Goal: Task Accomplishment & Management: Manage account settings

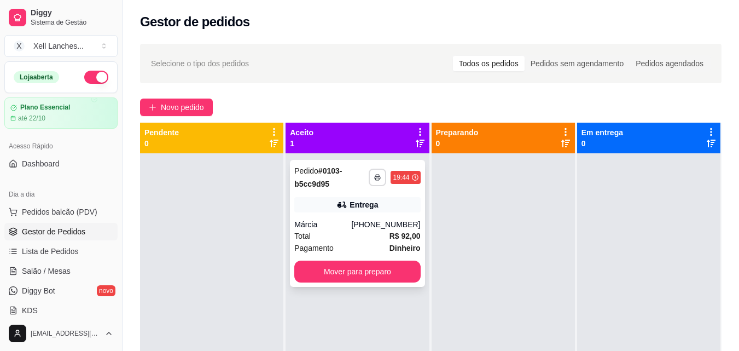
click at [369, 183] on button "button" at bounding box center [377, 176] width 17 height 17
click at [357, 220] on button "COZINHA" at bounding box center [344, 215] width 79 height 17
click at [170, 106] on span "Novo pedido" at bounding box center [182, 107] width 43 height 12
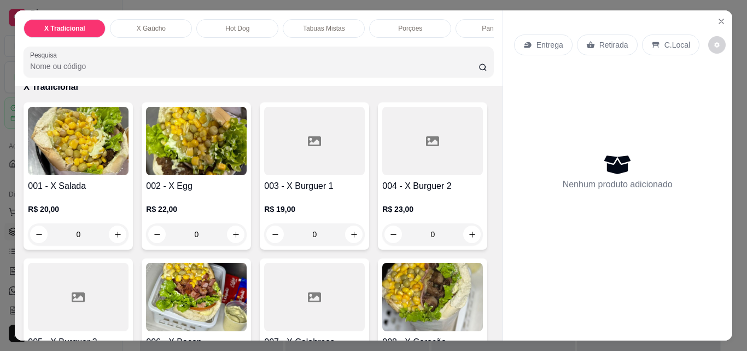
click at [168, 22] on div "X Gaúcho" at bounding box center [151, 28] width 82 height 19
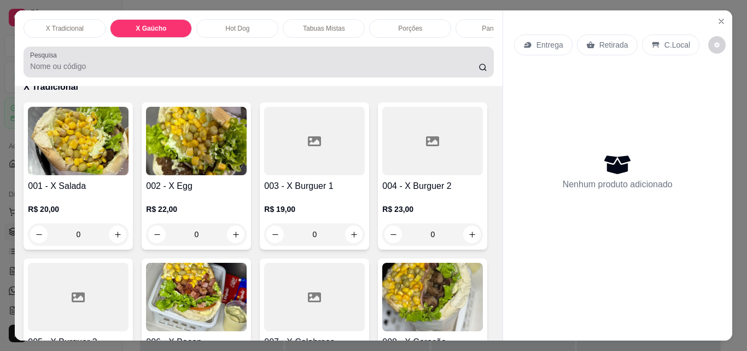
scroll to position [28, 0]
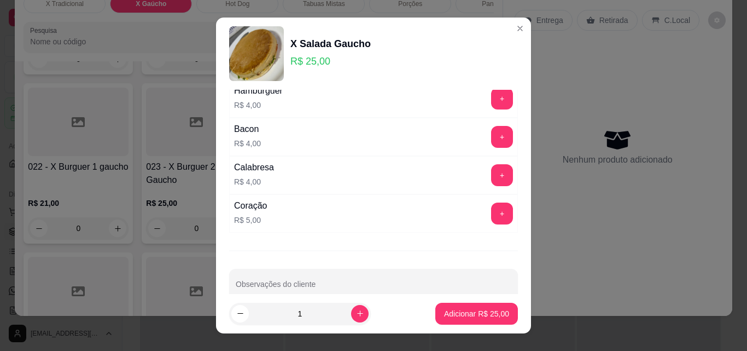
scroll to position [263, 0]
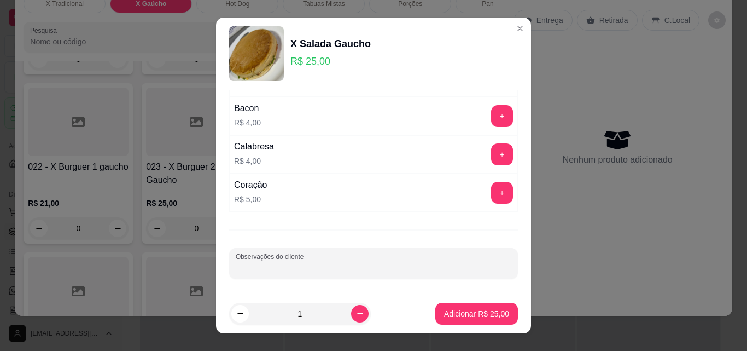
click at [261, 265] on input "Observações do cliente" at bounding box center [374, 267] width 276 height 11
type input "Sem ovo, sem ervilha, bastante maionese"
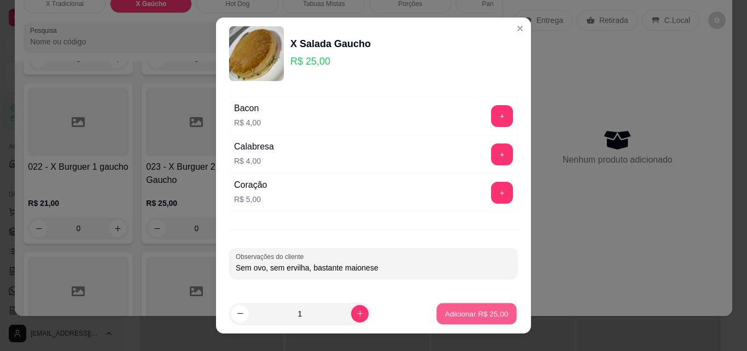
click at [462, 310] on p "Adicionar R$ 25,00" at bounding box center [476, 313] width 63 height 10
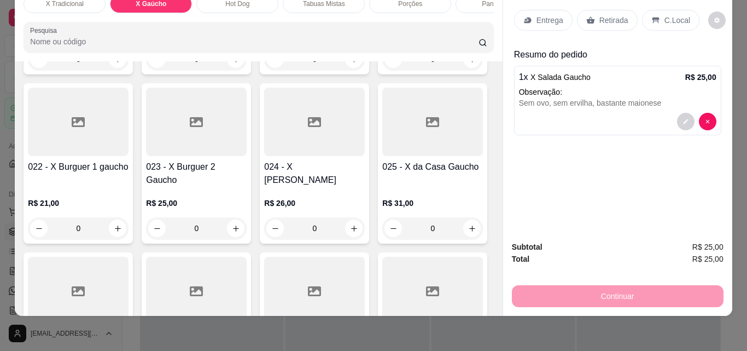
click at [548, 22] on div "Entrega" at bounding box center [543, 20] width 59 height 21
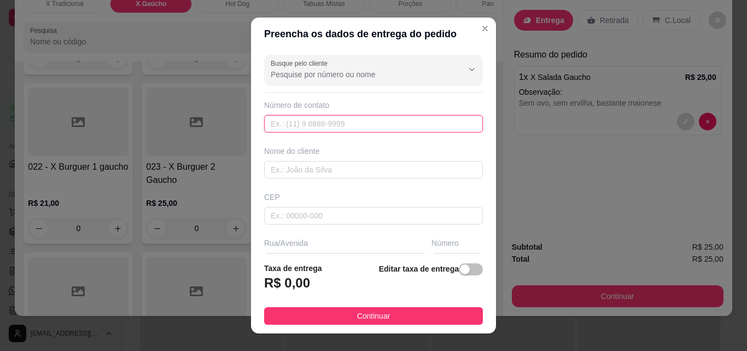
click at [314, 127] on input "text" at bounding box center [373, 123] width 219 height 17
click at [315, 126] on input "text" at bounding box center [373, 123] width 219 height 17
paste input "[PHONE_NUMBER]"
type input "[PHONE_NUMBER]"
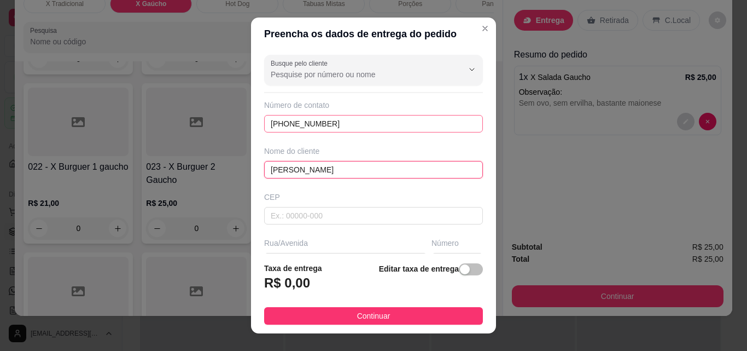
type input "[PERSON_NAME]"
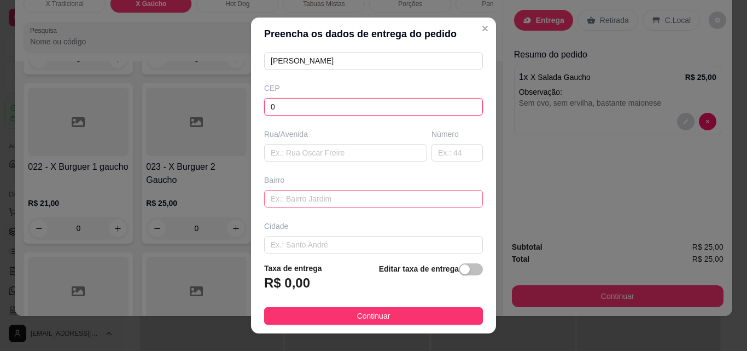
scroll to position [109, 0]
type input "0"
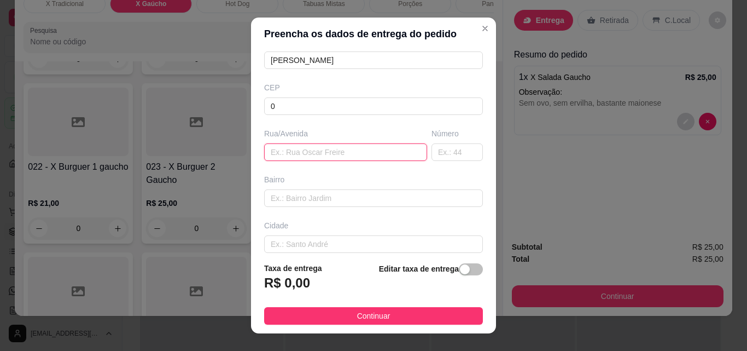
click at [305, 153] on input "text" at bounding box center [345, 151] width 163 height 17
type input "Ultima casa antes do condominio"
type input "."
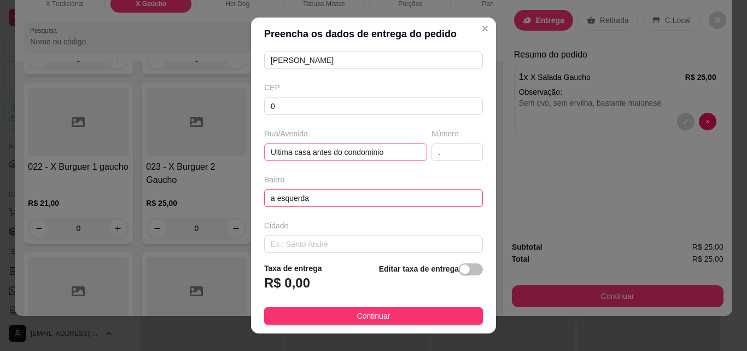
type input "a esquerda"
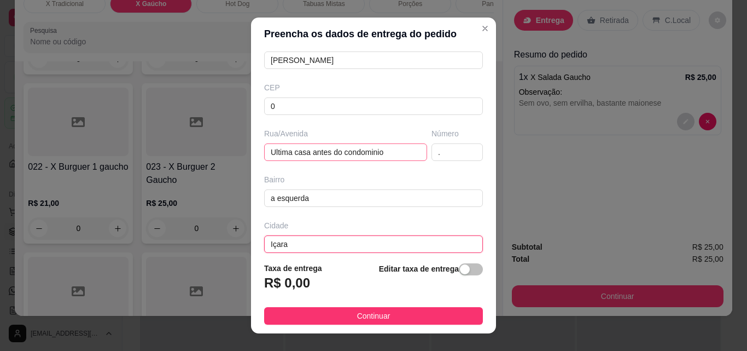
type input "Içara"
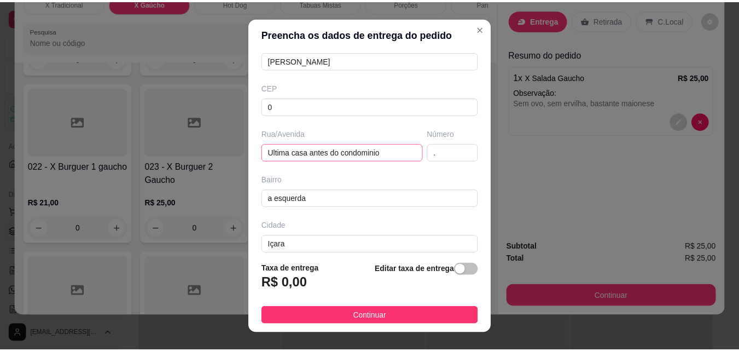
scroll to position [166, 0]
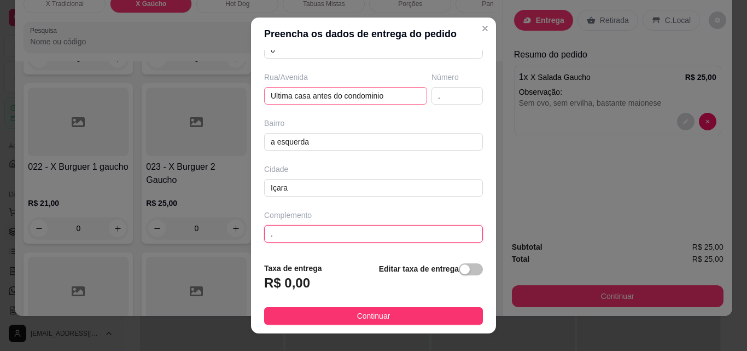
type input "."
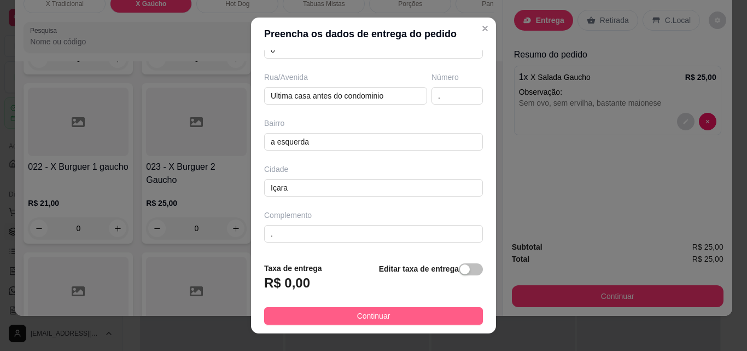
click at [439, 316] on button "Continuar" at bounding box center [373, 315] width 219 height 17
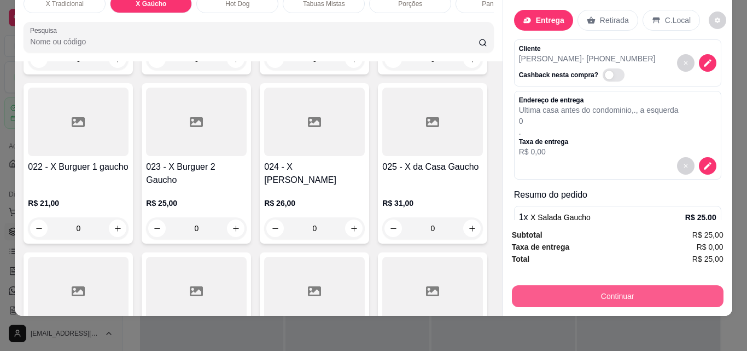
click at [569, 285] on button "Continuar" at bounding box center [618, 296] width 212 height 22
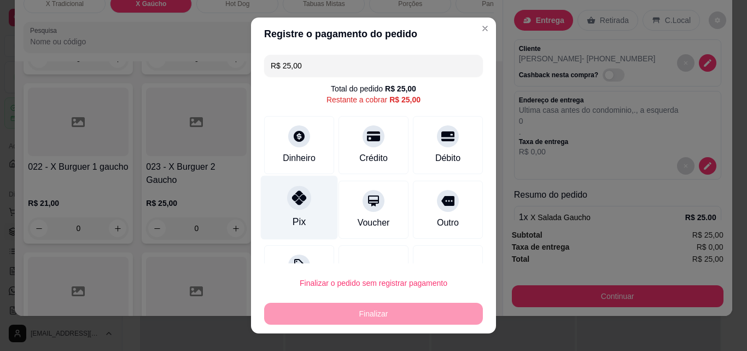
click at [295, 215] on div "Pix" at bounding box center [299, 221] width 13 height 14
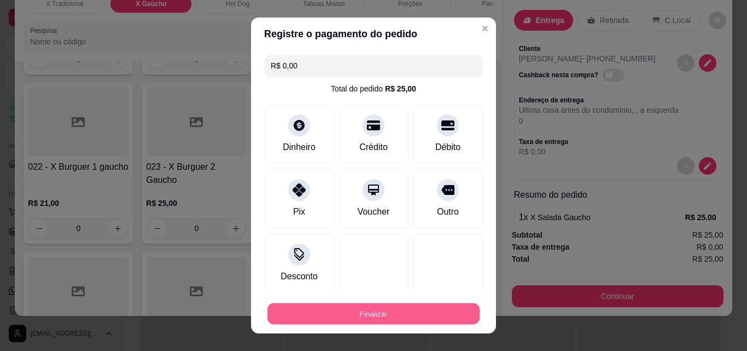
click at [353, 303] on button "Finalizar" at bounding box center [373, 313] width 212 height 21
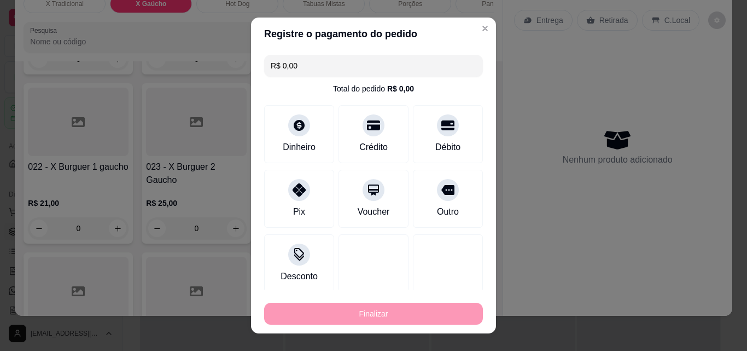
type input "-R$ 25,00"
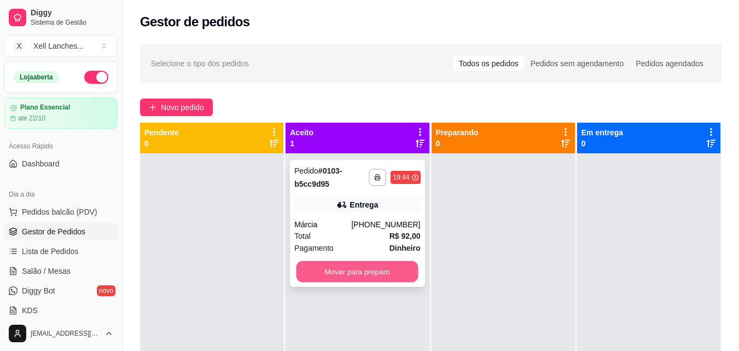
click at [362, 268] on button "Mover para preparo" at bounding box center [357, 271] width 122 height 21
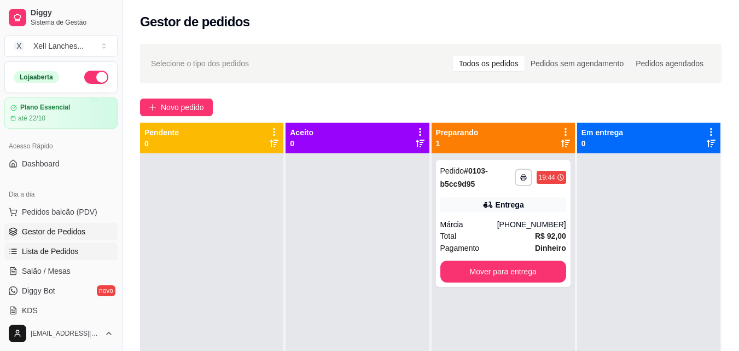
click at [59, 248] on span "Lista de Pedidos" at bounding box center [50, 251] width 57 height 11
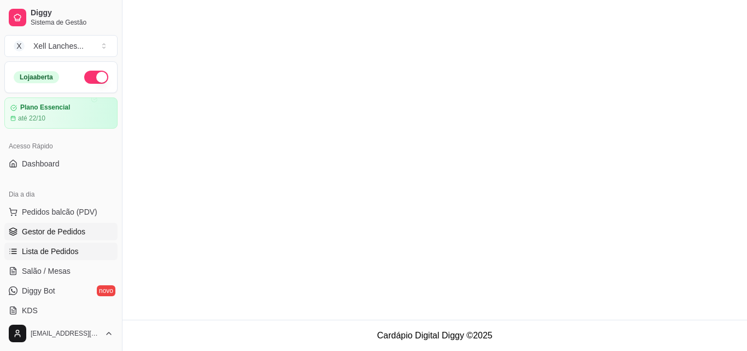
click at [56, 237] on link "Gestor de Pedidos" at bounding box center [60, 231] width 113 height 17
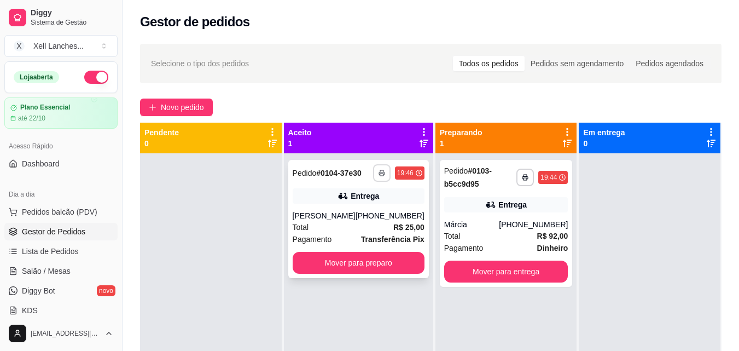
click at [378, 172] on icon "button" at bounding box center [381, 173] width 7 height 7
click at [357, 208] on button "COZINHA" at bounding box center [344, 210] width 79 height 17
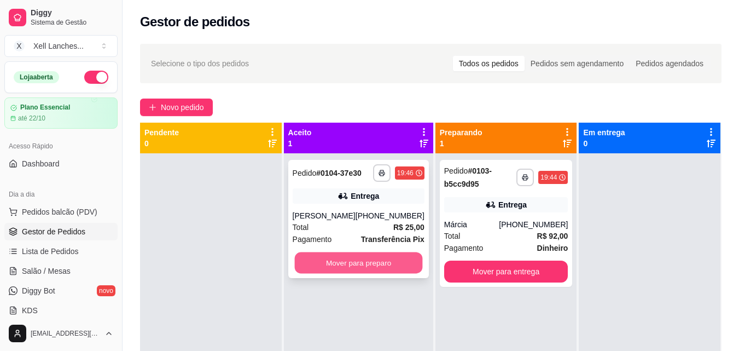
click at [348, 261] on button "Mover para preparo" at bounding box center [358, 262] width 128 height 21
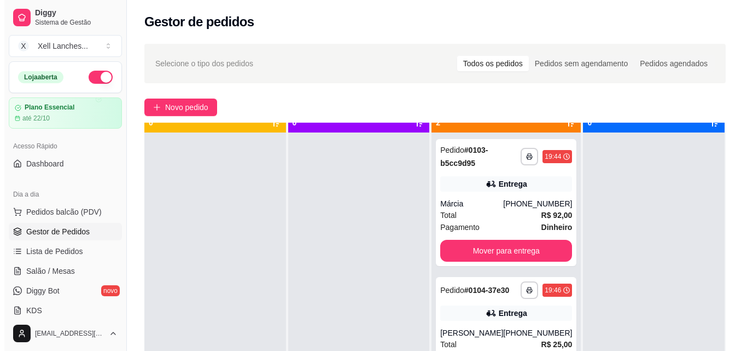
scroll to position [31, 0]
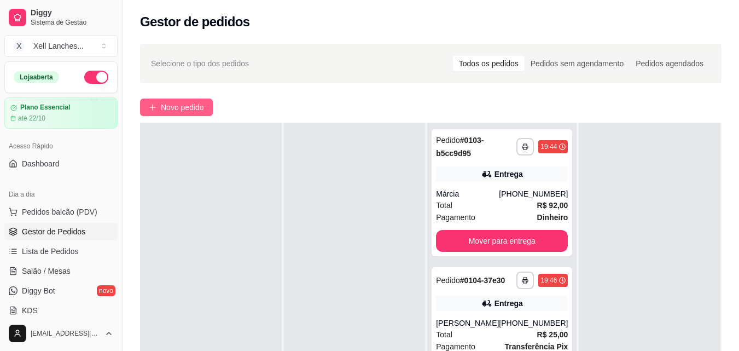
click at [179, 104] on span "Novo pedido" at bounding box center [182, 107] width 43 height 12
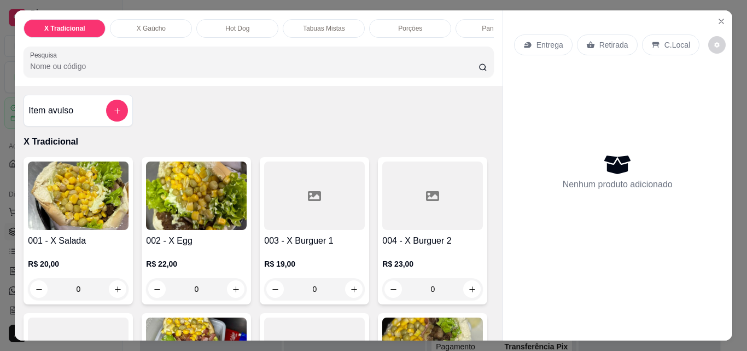
click at [81, 223] on img at bounding box center [78, 195] width 101 height 68
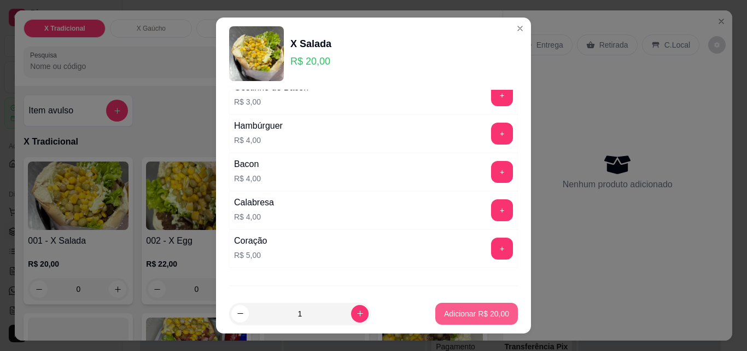
scroll to position [219, 0]
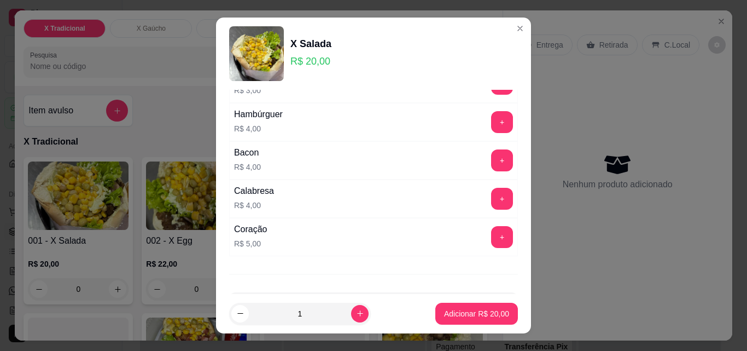
click at [463, 314] on p "Adicionar R$ 20,00" at bounding box center [476, 313] width 65 height 11
type input "1"
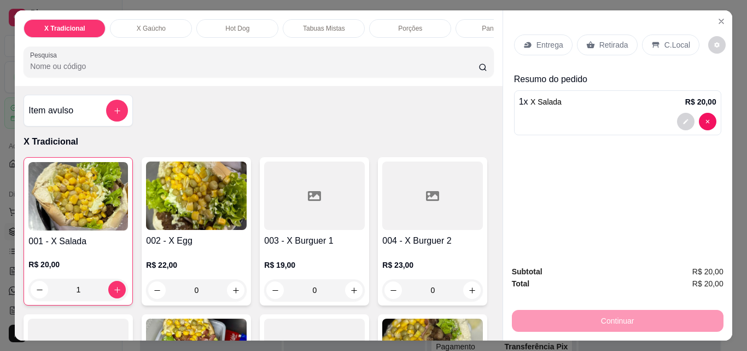
click at [543, 42] on p "Entrega" at bounding box center [549, 44] width 27 height 11
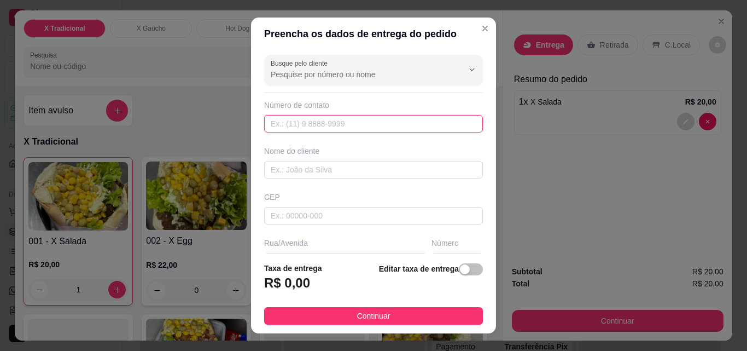
click at [286, 126] on input "text" at bounding box center [373, 123] width 219 height 17
paste input "[PHONE_NUMBER]"
type input "[PHONE_NUMBER]"
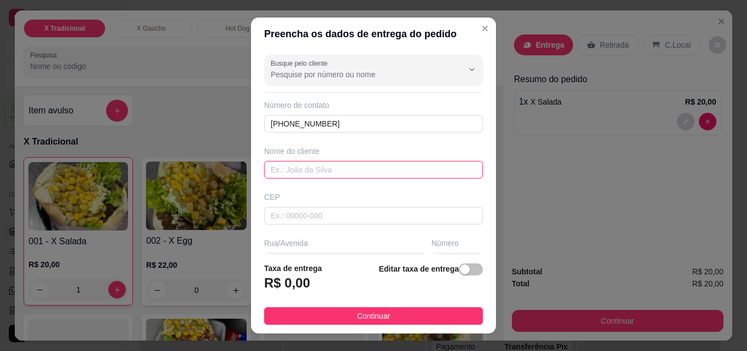
click at [293, 169] on input "text" at bounding box center [373, 169] width 219 height 17
type input "[PERSON_NAME]"
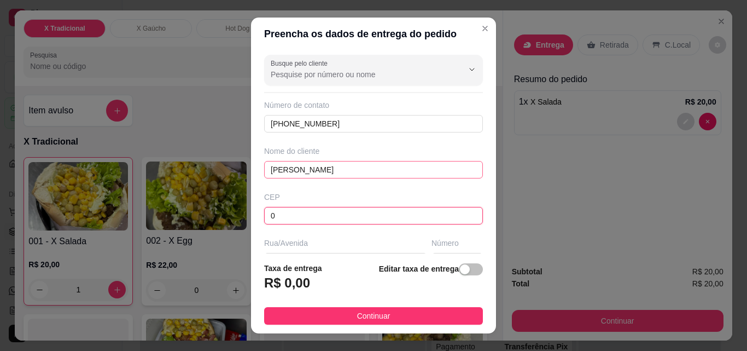
type input "0"
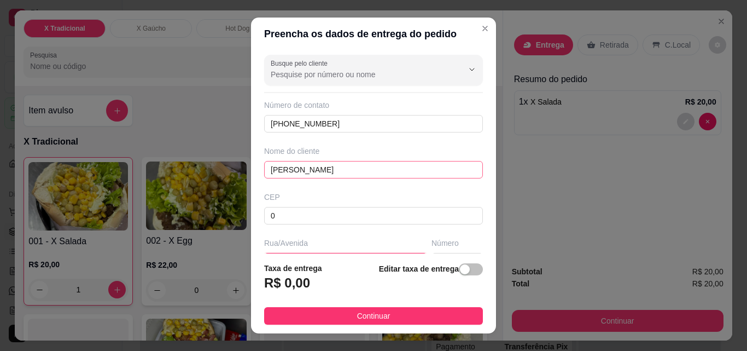
scroll to position [17, 0]
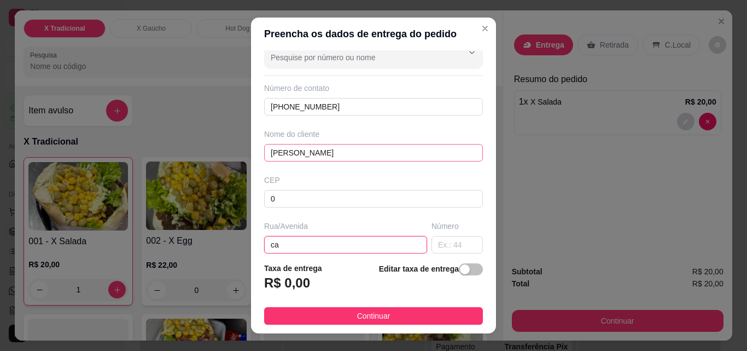
type input "c"
type input "Condominio aurora"
type input "."
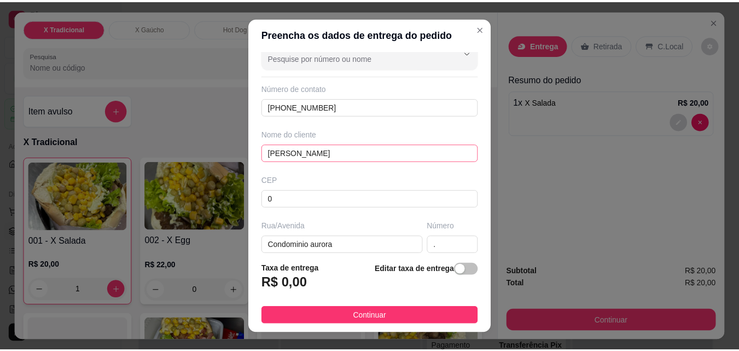
scroll to position [156, 0]
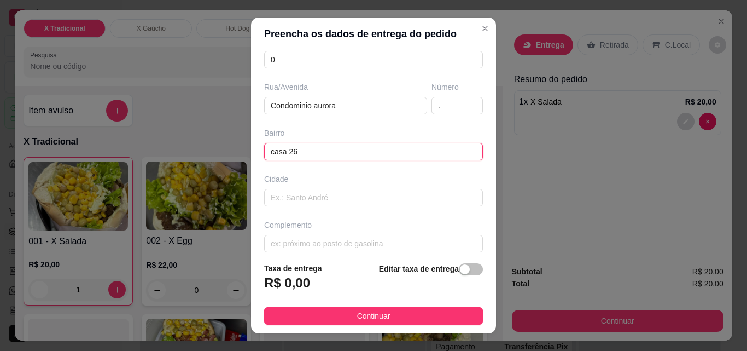
type input "casa 26"
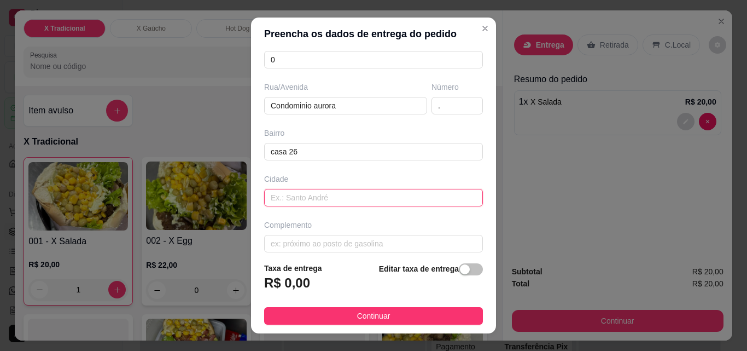
type input "."
type input "Içaraa"
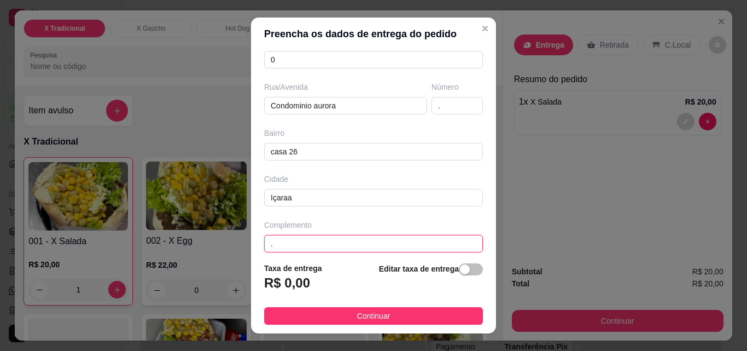
type input "."
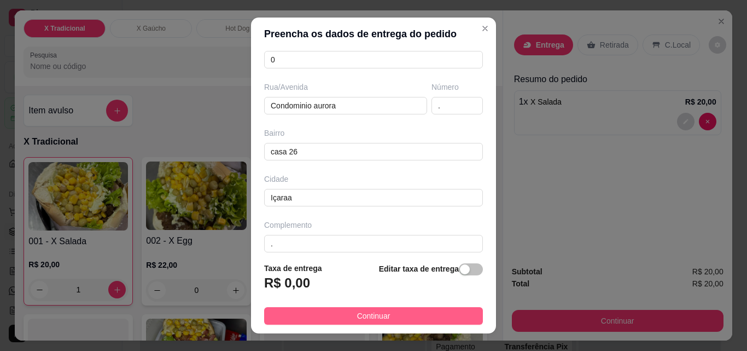
click at [357, 311] on span "Continuar" at bounding box center [373, 316] width 33 height 12
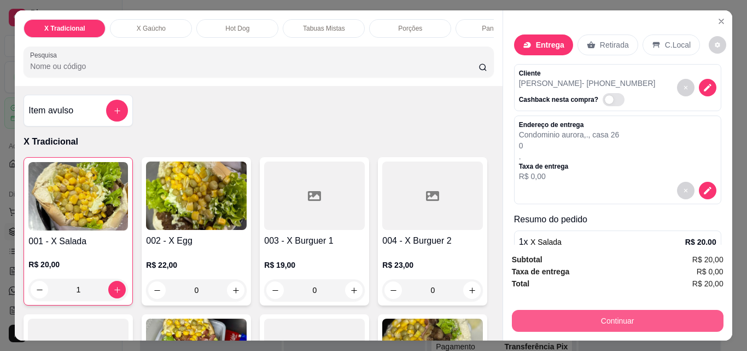
click at [603, 316] on button "Continuar" at bounding box center [618, 321] width 212 height 22
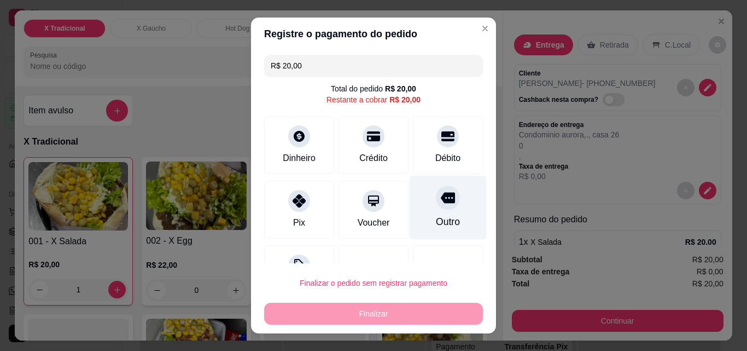
click at [440, 207] on div "Outro" at bounding box center [448, 208] width 77 height 64
type input "R$ 0,00"
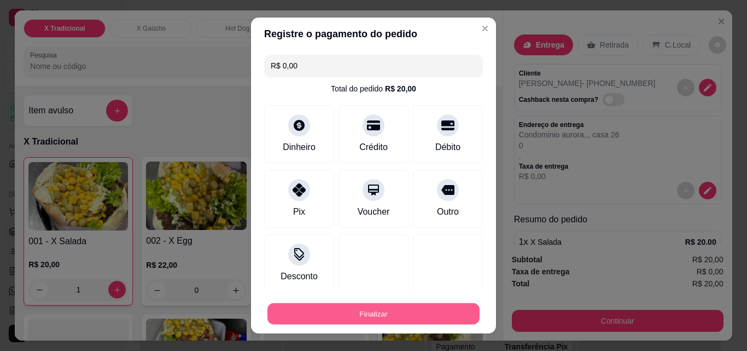
click at [400, 303] on button "Finalizar" at bounding box center [373, 313] width 212 height 21
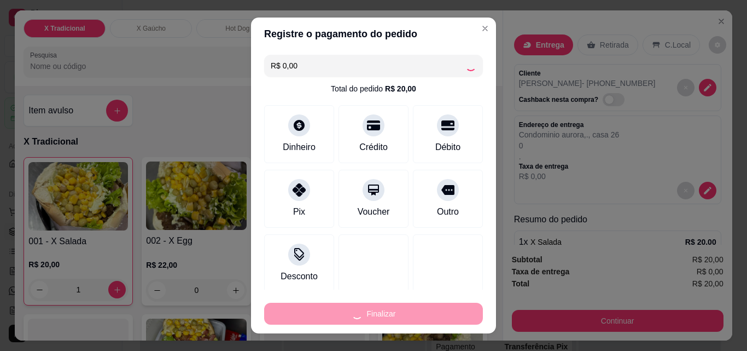
type input "0"
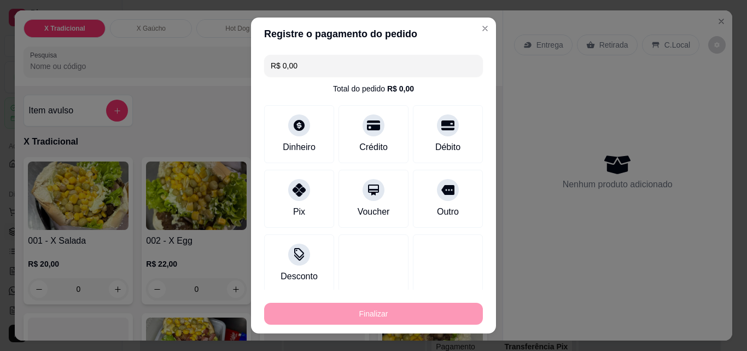
type input "-R$ 20,00"
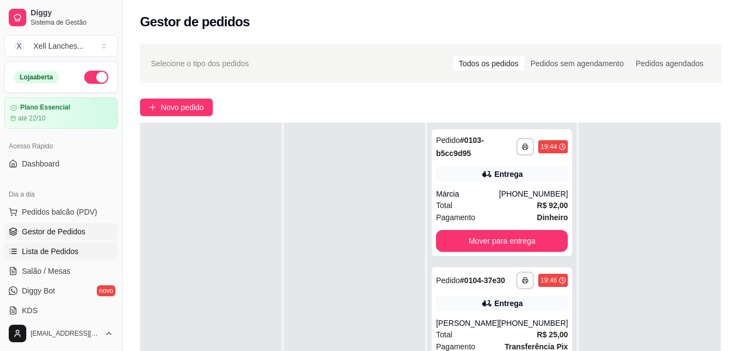
click at [51, 257] on link "Lista de Pedidos" at bounding box center [60, 250] width 113 height 17
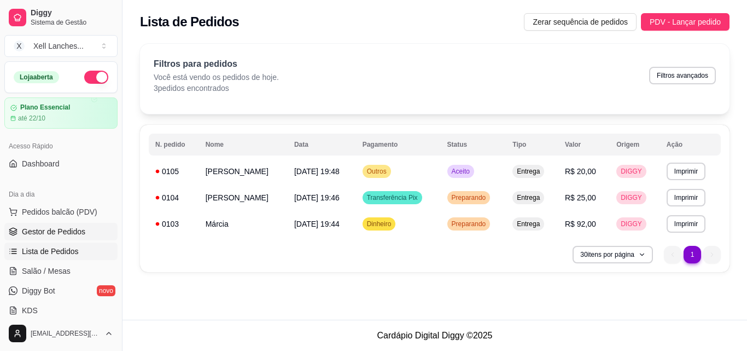
click at [61, 233] on span "Gestor de Pedidos" at bounding box center [53, 231] width 63 height 11
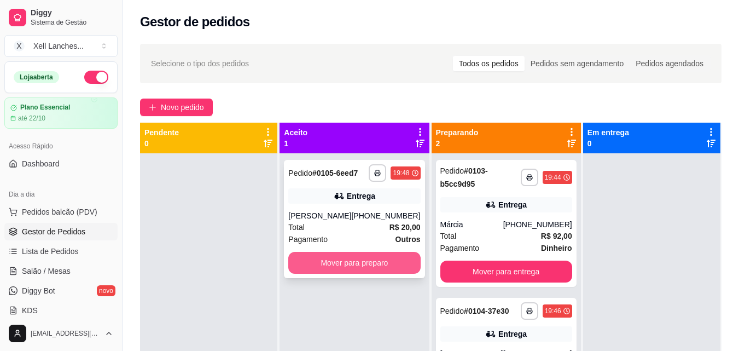
click at [345, 268] on button "Mover para preparo" at bounding box center [354, 263] width 132 height 22
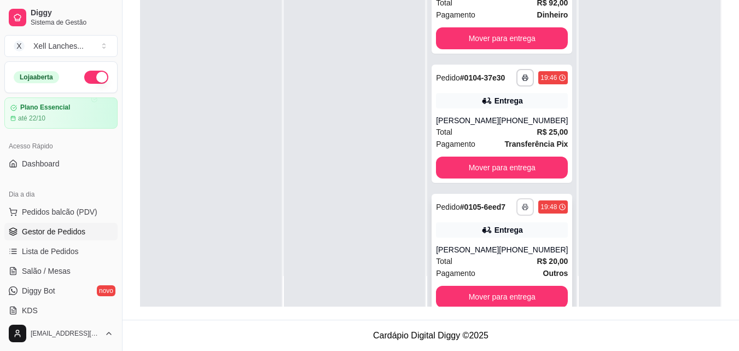
scroll to position [74, 0]
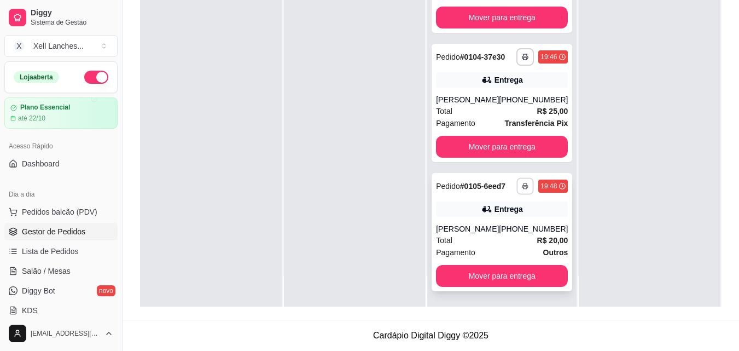
click at [522, 183] on icon "button" at bounding box center [525, 186] width 7 height 7
click at [495, 219] on button "COZINHA" at bounding box center [479, 219] width 79 height 17
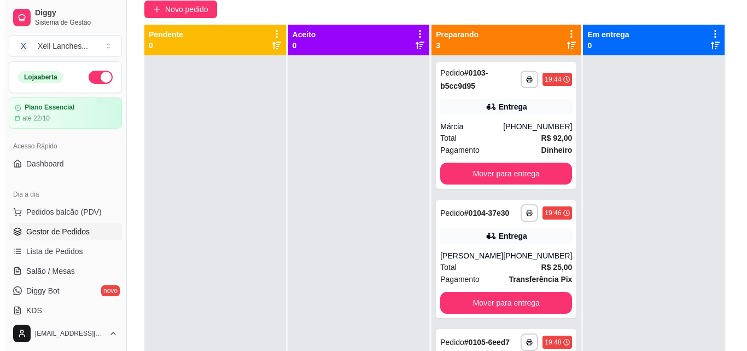
scroll to position [0, 0]
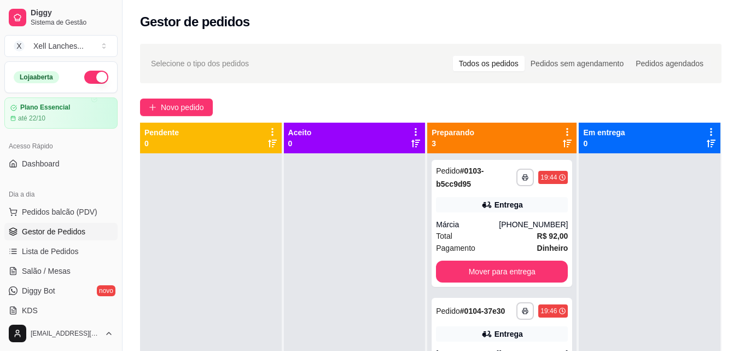
click at [191, 116] on div "**********" at bounding box center [430, 261] width 616 height 449
click at [188, 106] on span "Novo pedido" at bounding box center [182, 107] width 43 height 12
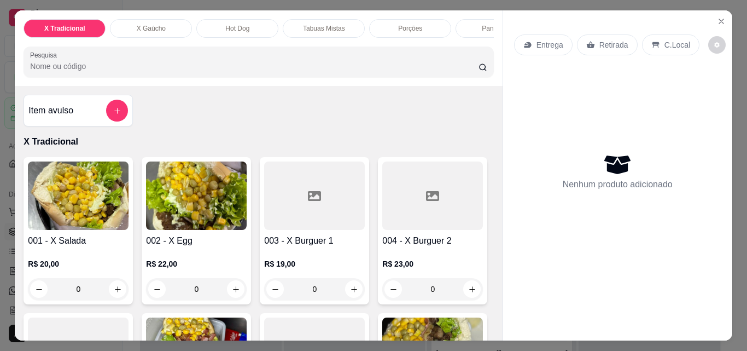
click at [148, 24] on p "X Gaúcho" at bounding box center [151, 28] width 29 height 9
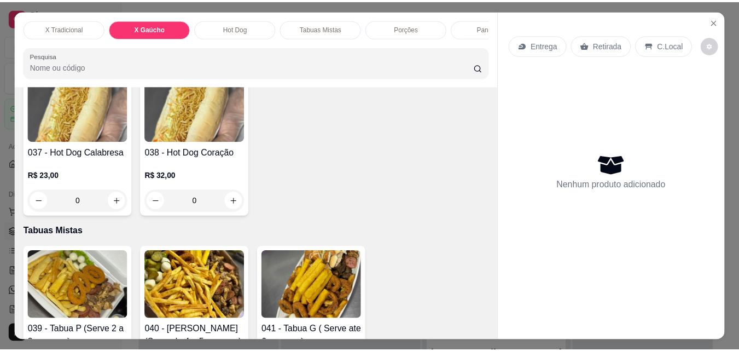
scroll to position [1962, 0]
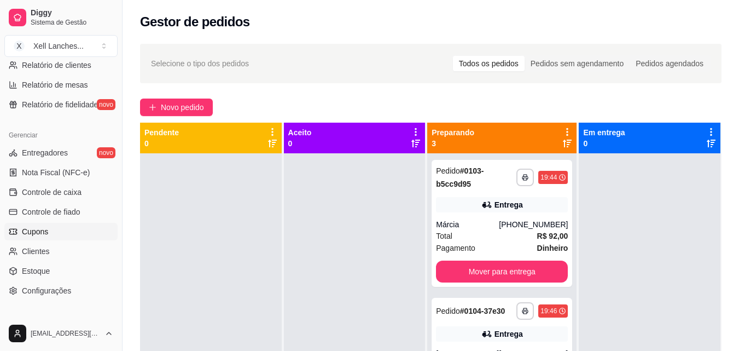
scroll to position [163, 0]
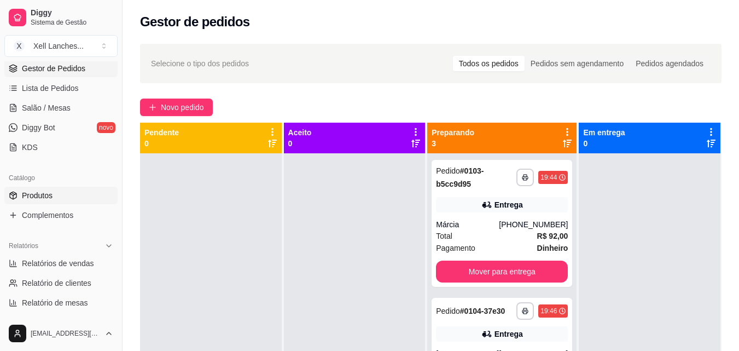
click at [63, 195] on link "Produtos" at bounding box center [60, 194] width 113 height 17
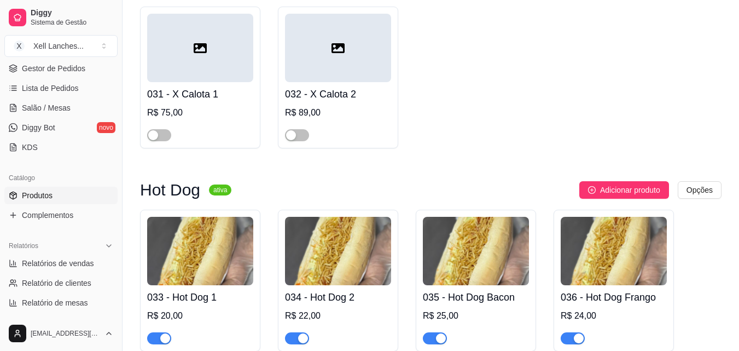
scroll to position [1776, 0]
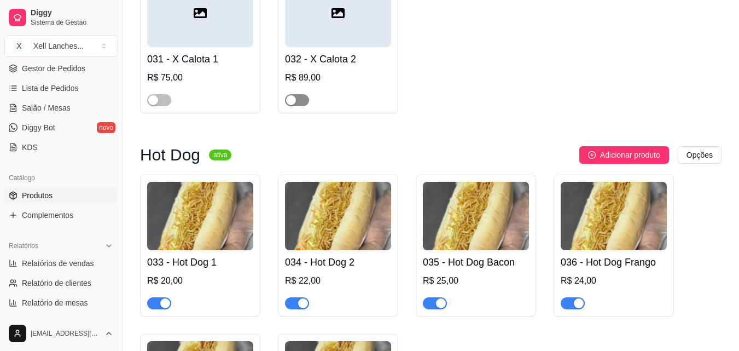
click at [293, 105] on div "button" at bounding box center [291, 100] width 10 height 10
click at [160, 104] on span "button" at bounding box center [159, 100] width 24 height 12
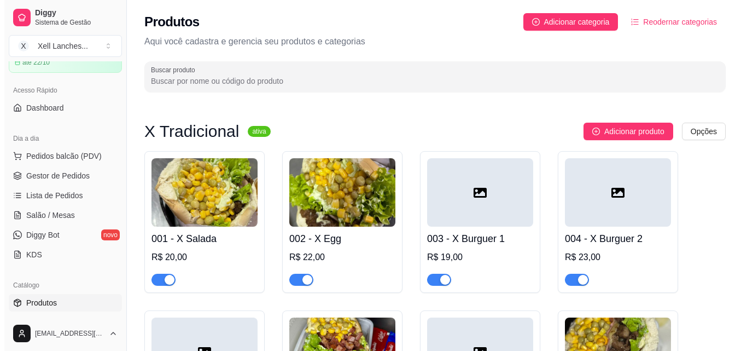
scroll to position [0, 0]
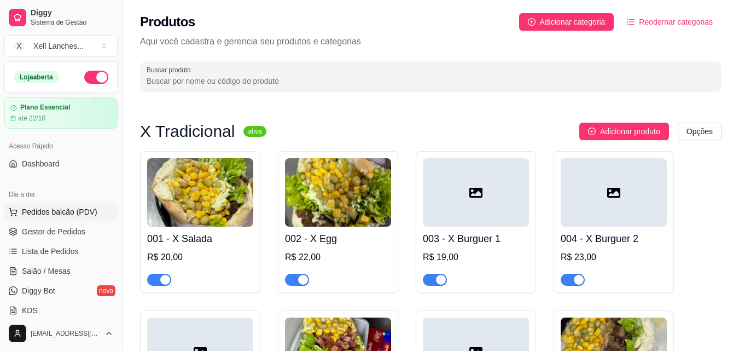
click at [69, 211] on span "Pedidos balcão (PDV)" at bounding box center [59, 211] width 75 height 11
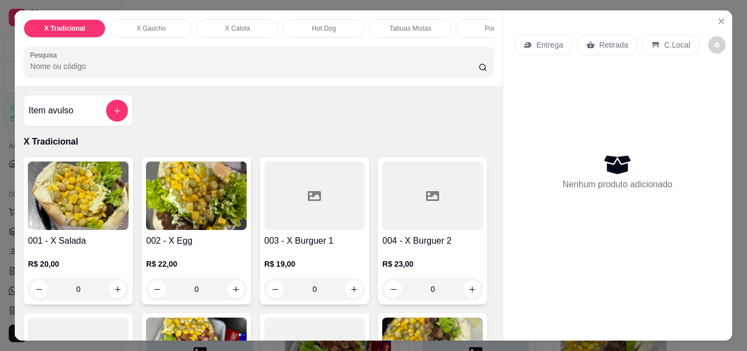
click at [233, 26] on p "X Calota" at bounding box center [237, 28] width 25 height 9
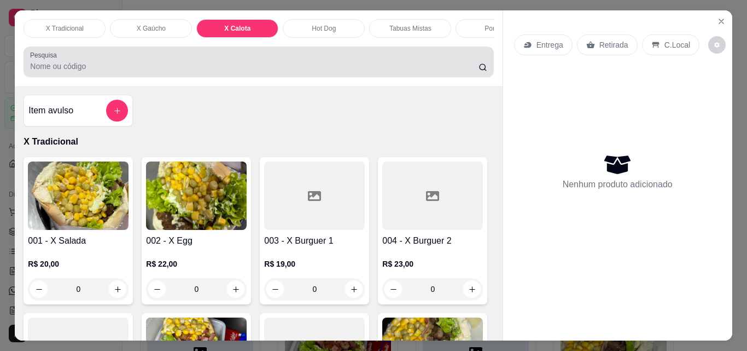
scroll to position [28, 0]
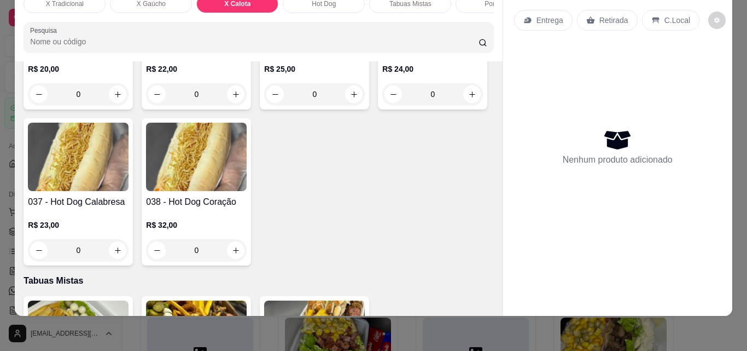
type input "1"
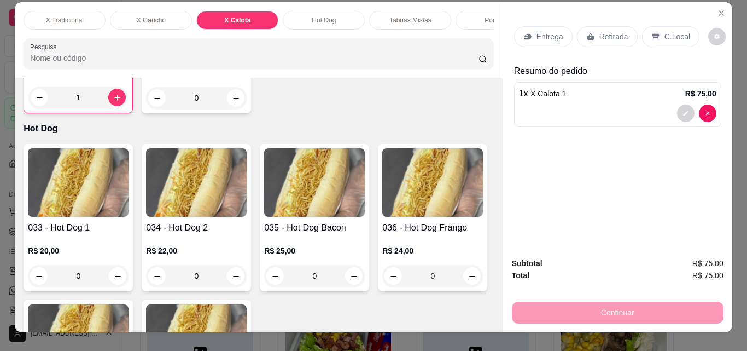
scroll to position [0, 0]
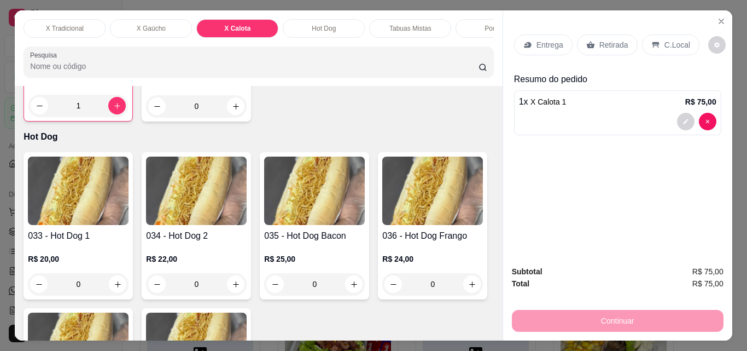
click at [458, 23] on div "Porções" at bounding box center [497, 28] width 82 height 19
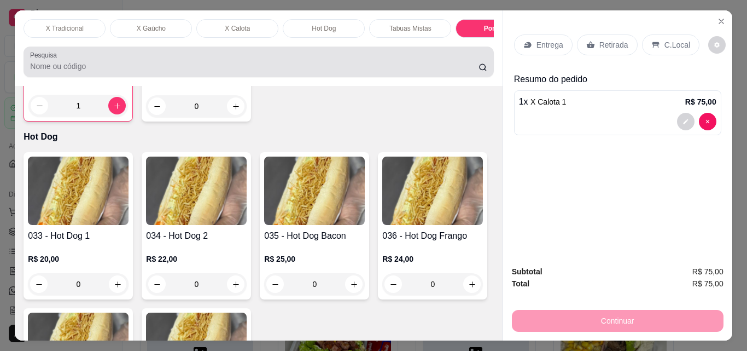
scroll to position [28, 0]
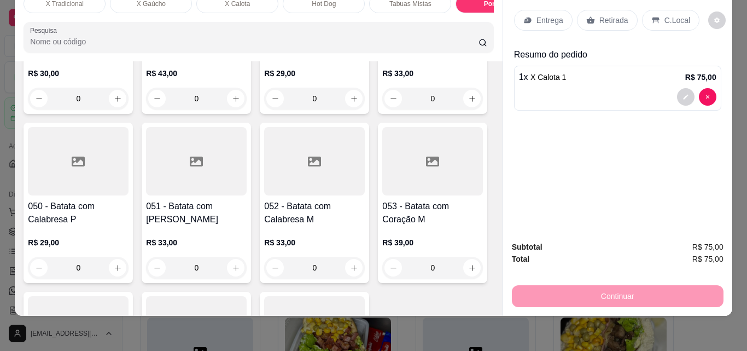
type input "1"
click at [611, 15] on p "Retirada" at bounding box center [613, 20] width 29 height 11
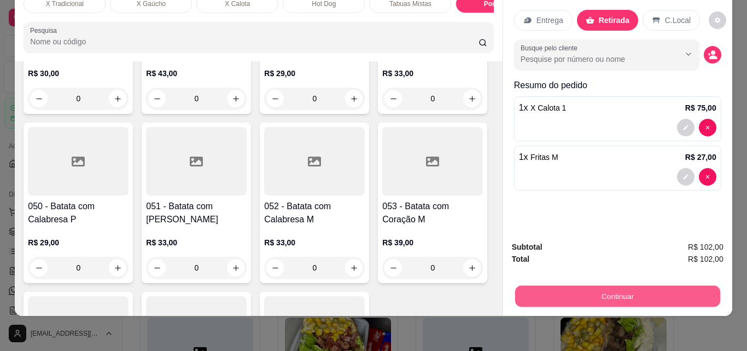
click at [594, 285] on button "Continuar" at bounding box center [617, 295] width 205 height 21
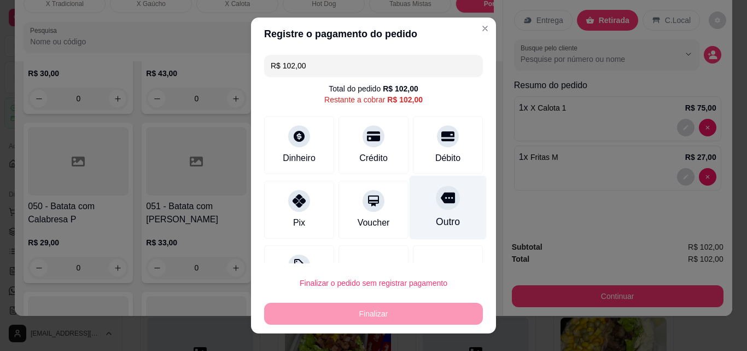
click at [430, 211] on div "Outro" at bounding box center [448, 208] width 77 height 64
type input "R$ 0,00"
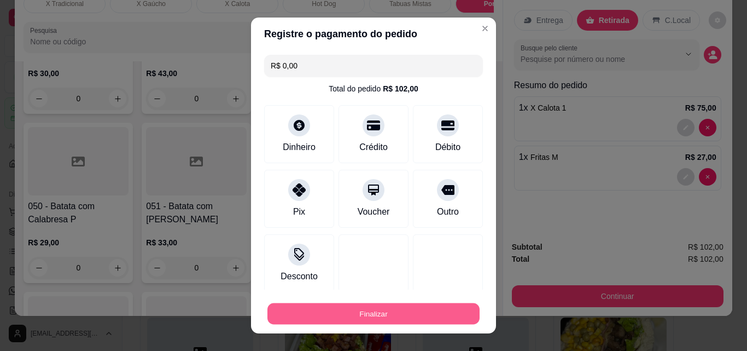
click at [377, 311] on button "Finalizar" at bounding box center [373, 313] width 212 height 21
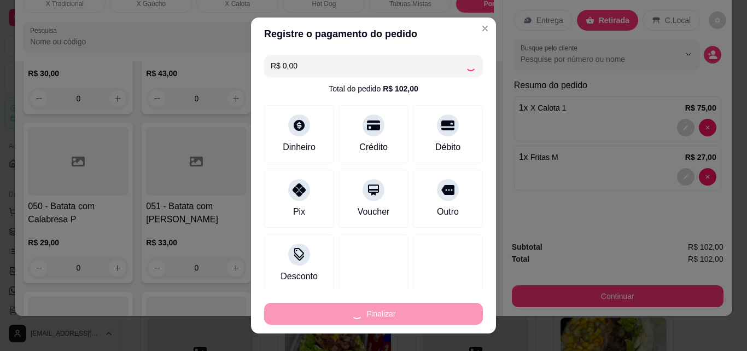
type input "0"
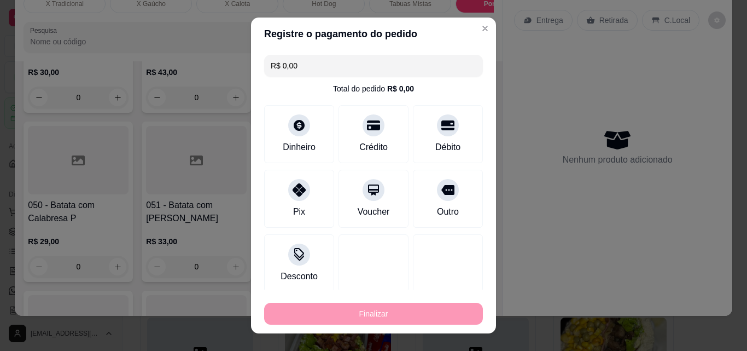
type input "-R$ 102,00"
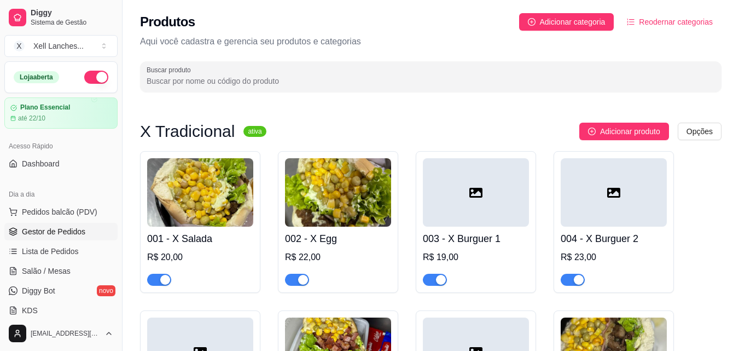
click at [56, 240] on link "Gestor de Pedidos" at bounding box center [60, 231] width 113 height 17
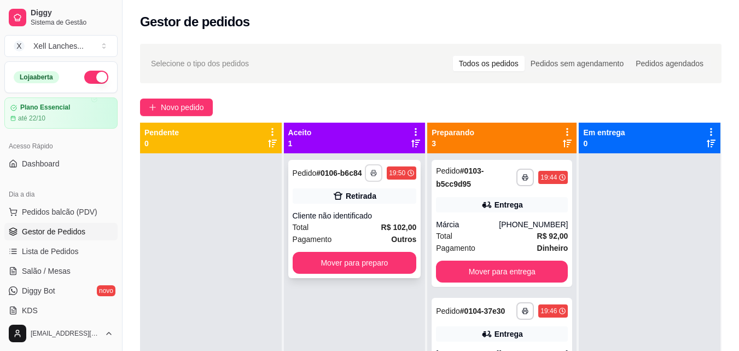
click at [368, 175] on button "button" at bounding box center [373, 172] width 17 height 17
click at [363, 213] on button "COZINHA" at bounding box center [344, 210] width 79 height 17
click at [357, 268] on button "Mover para preparo" at bounding box center [355, 263] width 124 height 22
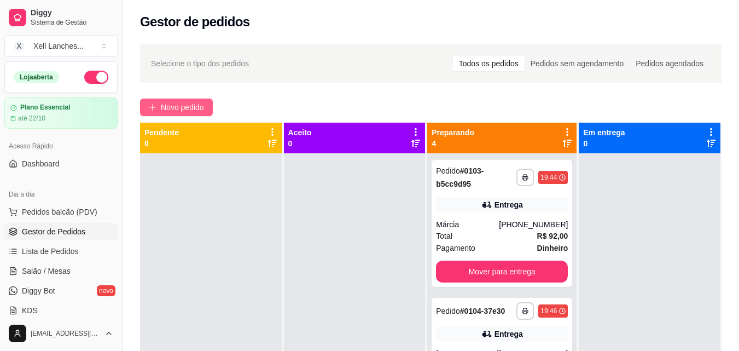
click at [179, 107] on span "Novo pedido" at bounding box center [182, 107] width 43 height 12
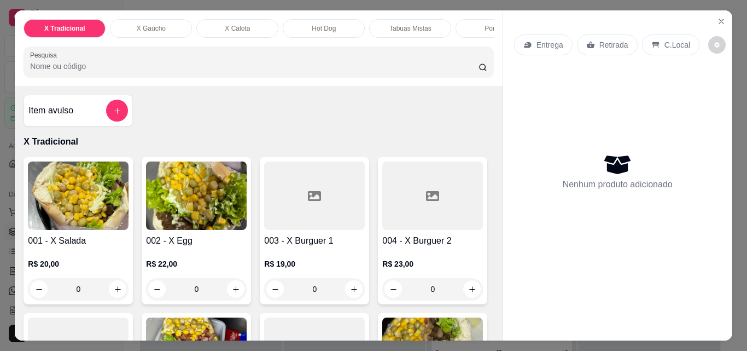
click at [323, 25] on p "Hot Dog" at bounding box center [324, 28] width 24 height 9
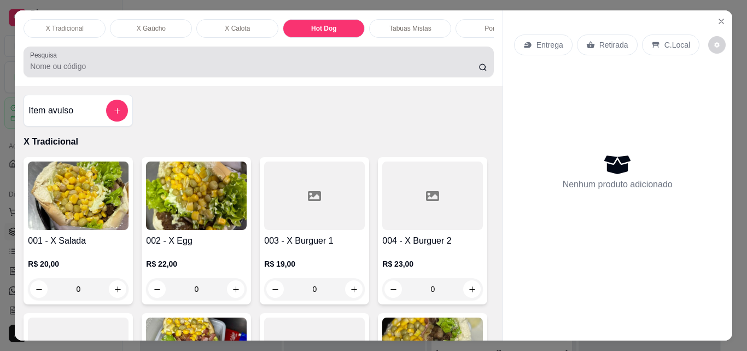
scroll to position [28, 0]
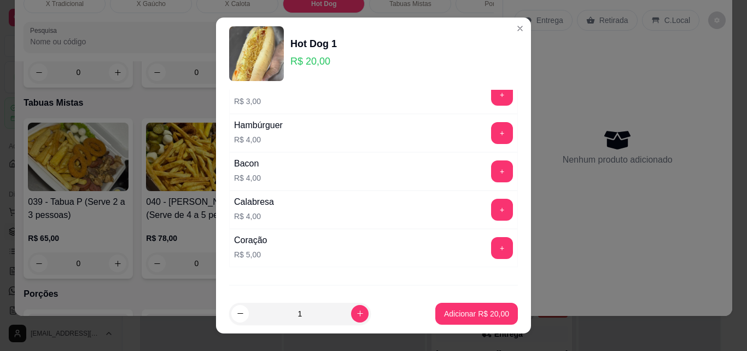
scroll to position [263, 0]
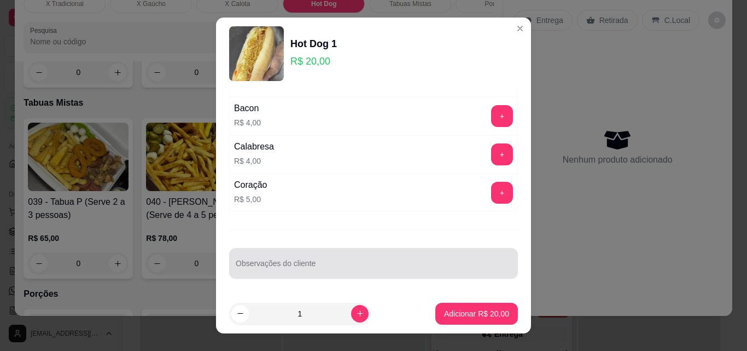
click at [301, 262] on div "Observações do cliente" at bounding box center [373, 263] width 289 height 31
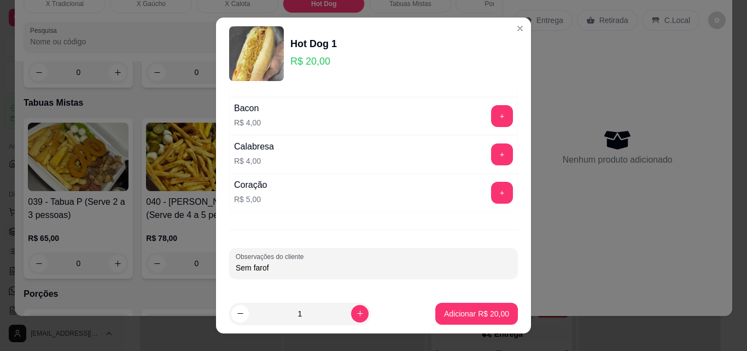
type input "Sem farofa"
click at [459, 311] on p "Adicionar R$ 20,00" at bounding box center [476, 313] width 63 height 10
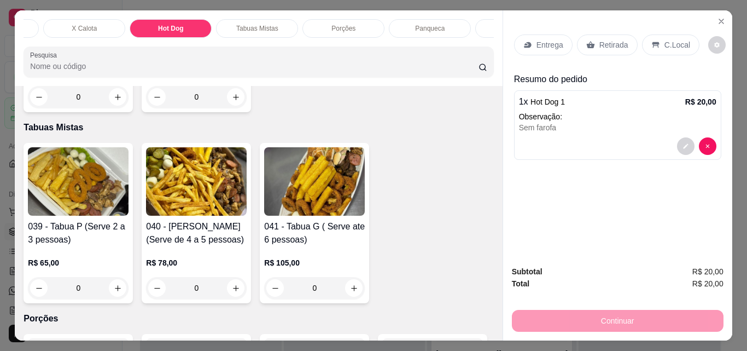
scroll to position [0, 476]
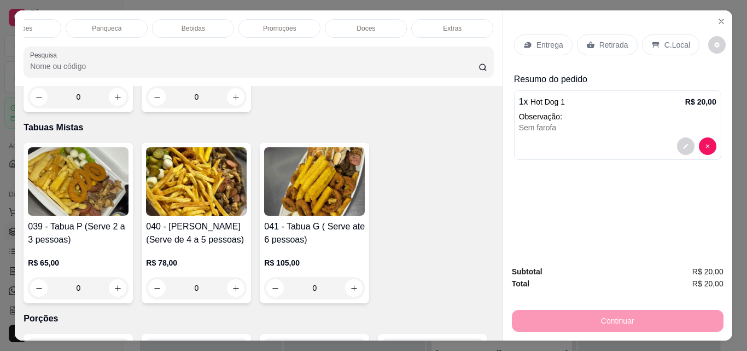
click at [200, 30] on div "Bebidas" at bounding box center [193, 28] width 82 height 19
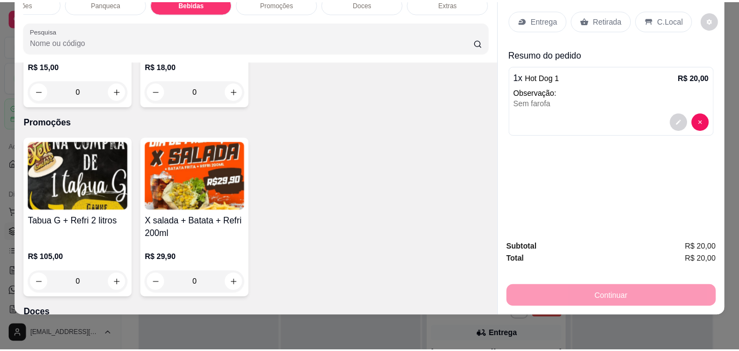
scroll to position [4241, 0]
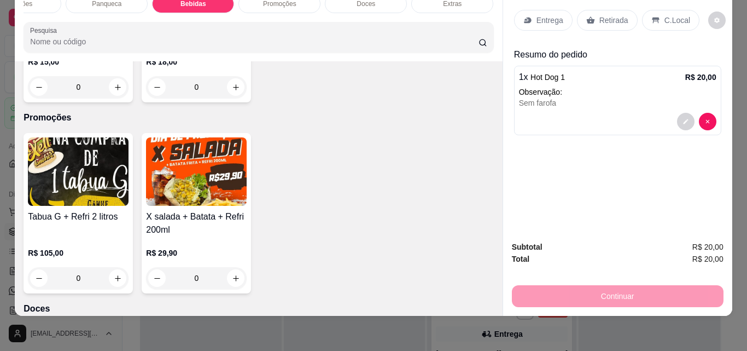
type input "1"
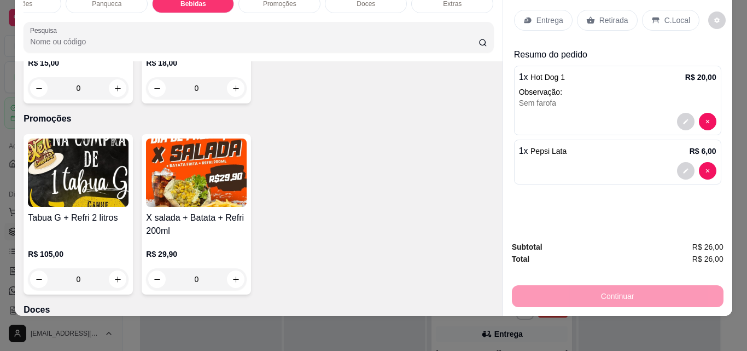
click at [606, 15] on p "Retirada" at bounding box center [613, 20] width 29 height 11
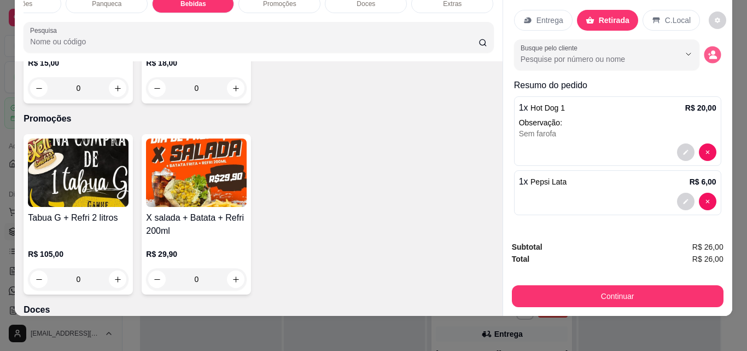
click at [709, 55] on icon "decrease-product-quantity" at bounding box center [713, 57] width 8 height 4
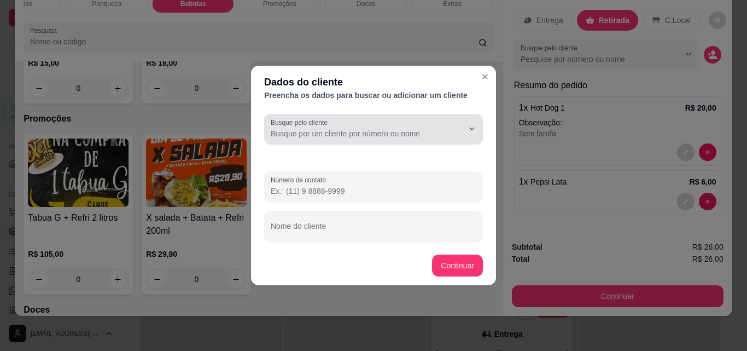
click at [326, 131] on input "Busque pelo cliente" at bounding box center [358, 133] width 175 height 11
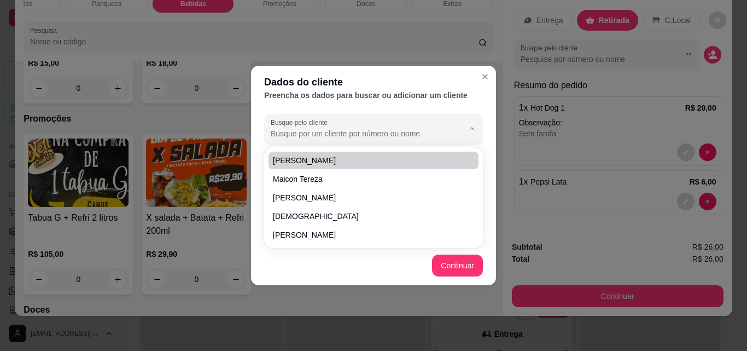
click at [256, 154] on div "Busque pelo cliente Número de contato Nome do cliente" at bounding box center [373, 177] width 245 height 136
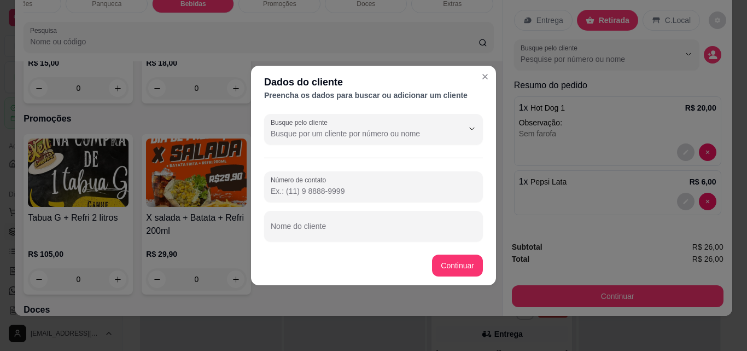
click at [299, 189] on input "Número de contato" at bounding box center [374, 190] width 206 height 11
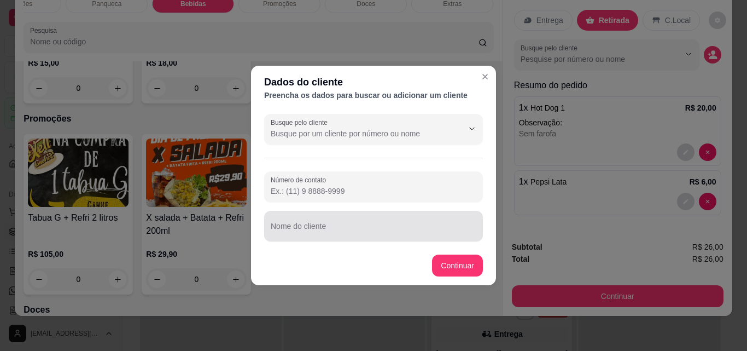
paste input "[PHONE_NUMBER]"
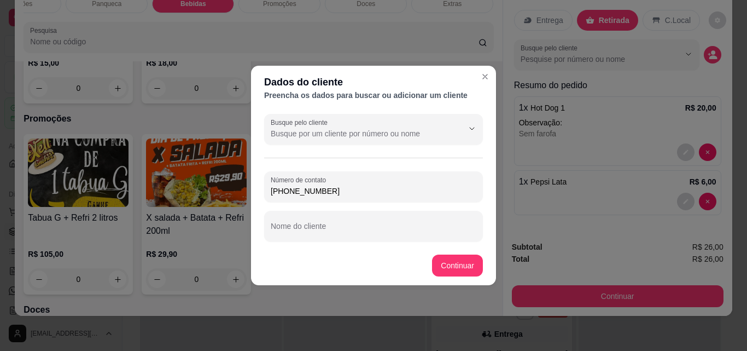
type input "[PHONE_NUMBER]"
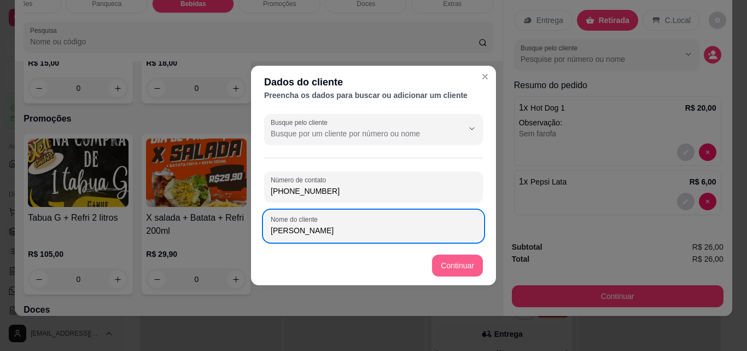
type input "[PERSON_NAME]"
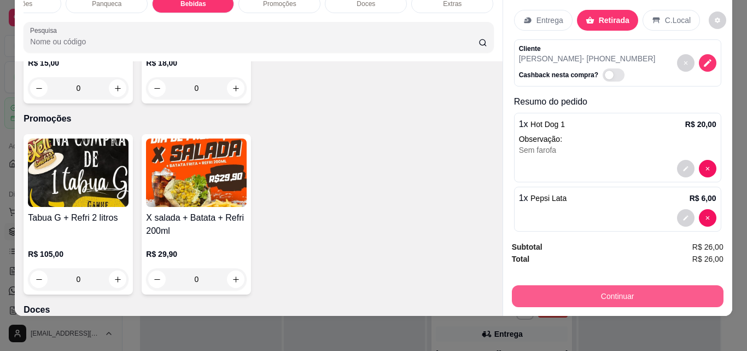
click at [608, 285] on button "Continuar" at bounding box center [618, 296] width 212 height 22
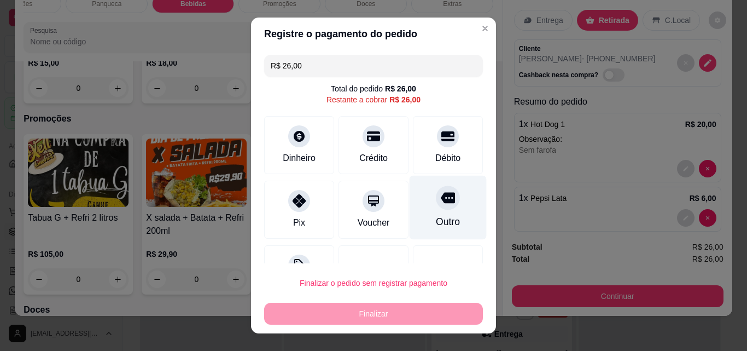
click at [434, 212] on div "Outro" at bounding box center [448, 208] width 77 height 64
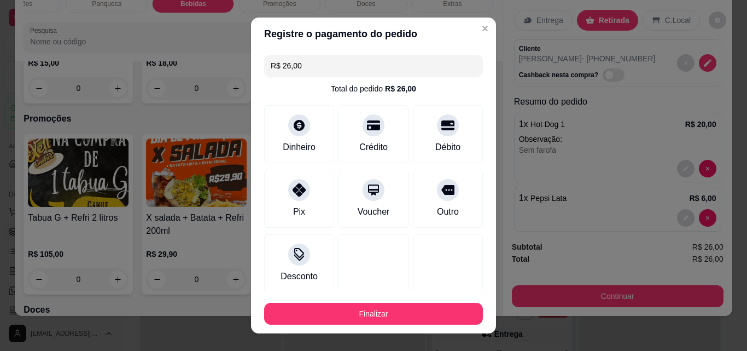
type input "R$ 0,00"
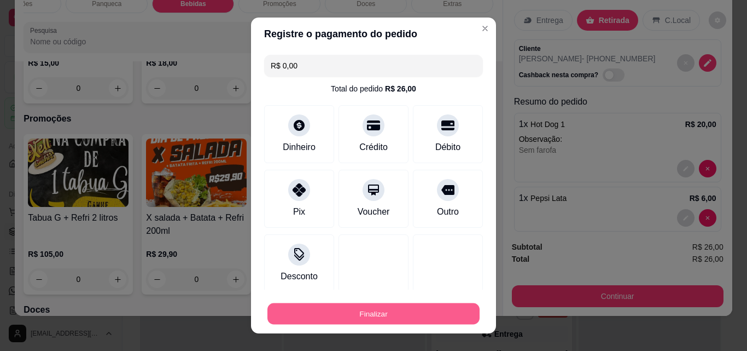
click at [411, 311] on button "Finalizar" at bounding box center [373, 313] width 212 height 21
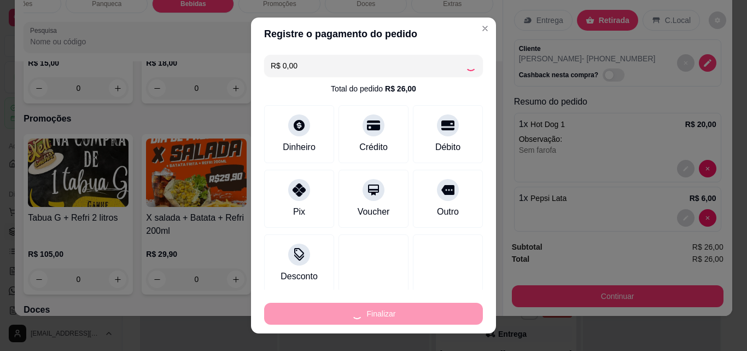
type input "0"
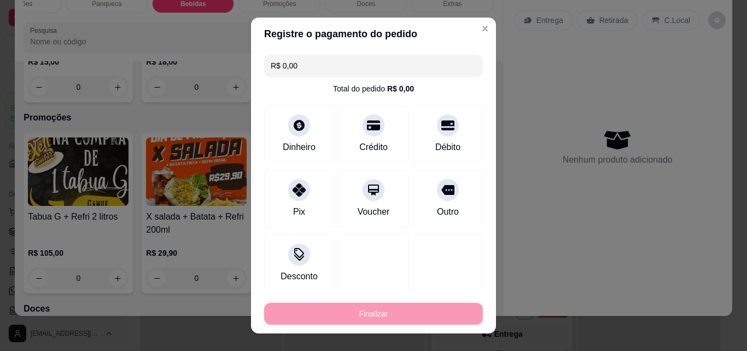
type input "-R$ 26,00"
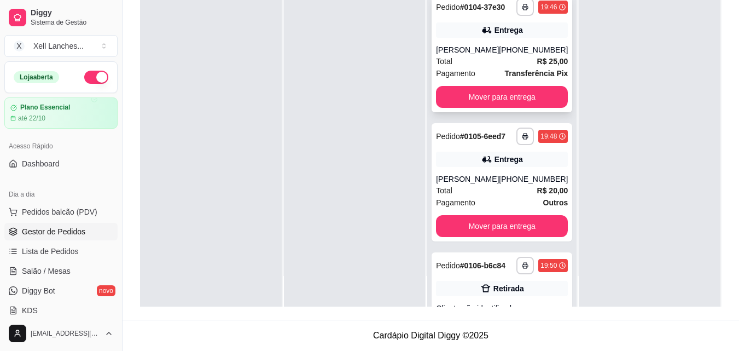
scroll to position [185, 0]
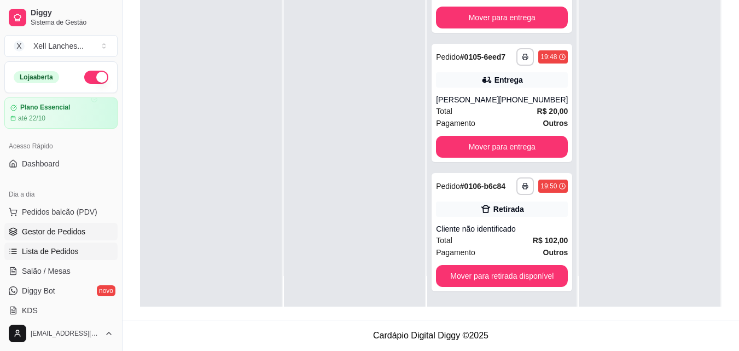
click at [62, 244] on link "Lista de Pedidos" at bounding box center [60, 250] width 113 height 17
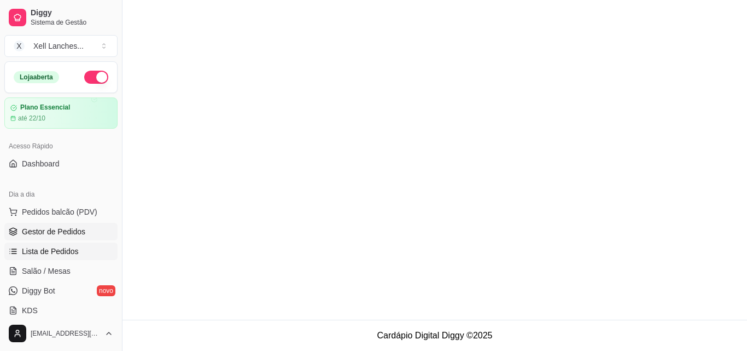
click at [66, 231] on span "Gestor de Pedidos" at bounding box center [53, 231] width 63 height 11
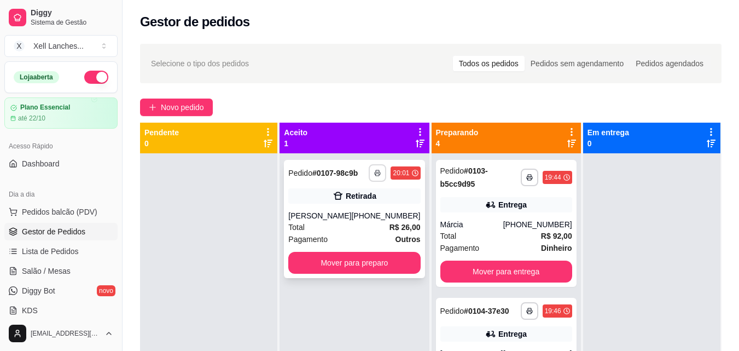
click at [371, 168] on button "button" at bounding box center [377, 172] width 17 height 17
click at [351, 210] on button "COZINHA" at bounding box center [341, 210] width 79 height 17
click at [346, 267] on button "Mover para preparo" at bounding box center [354, 263] width 132 height 22
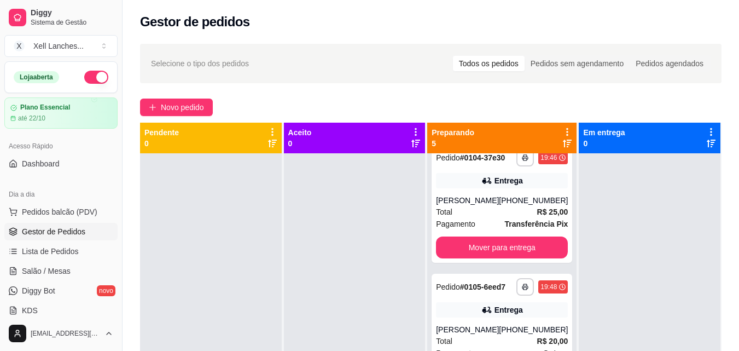
scroll to position [164, 0]
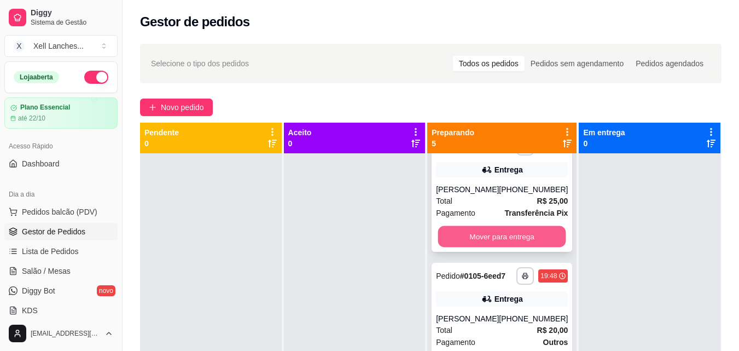
click at [464, 244] on button "Mover para entrega" at bounding box center [502, 236] width 128 height 21
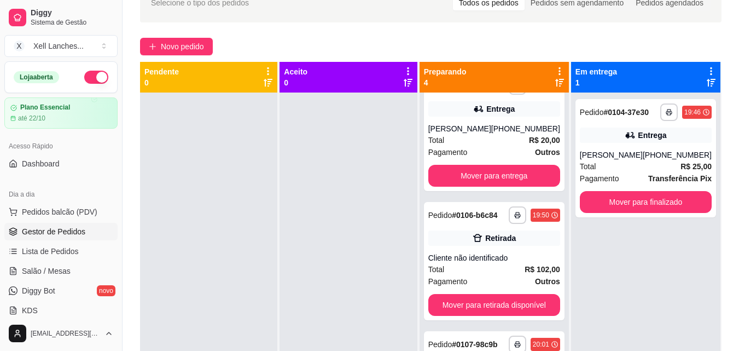
scroll to position [57, 0]
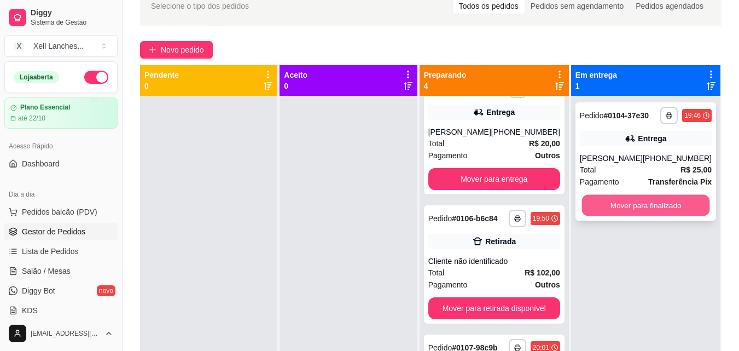
click at [655, 206] on button "Mover para finalizado" at bounding box center [645, 205] width 128 height 21
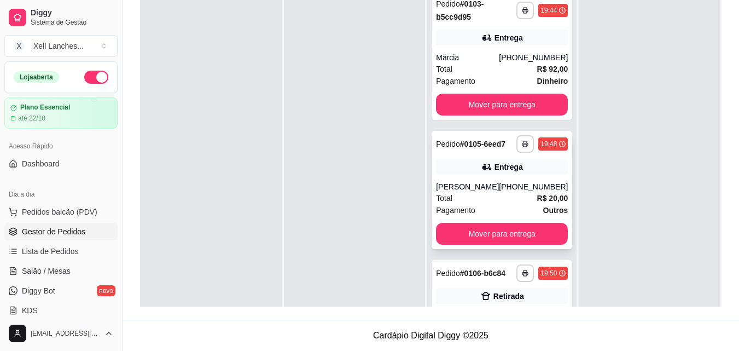
scroll to position [112, 0]
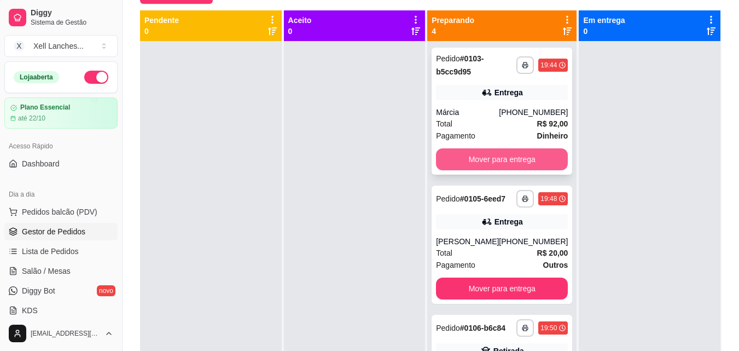
click at [493, 163] on button "Mover para entrega" at bounding box center [502, 159] width 132 height 22
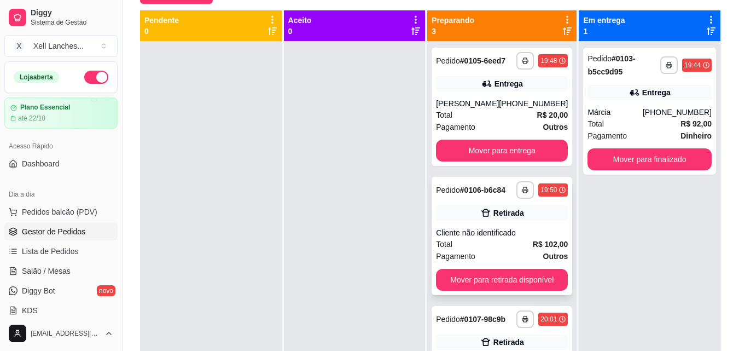
scroll to position [31, 0]
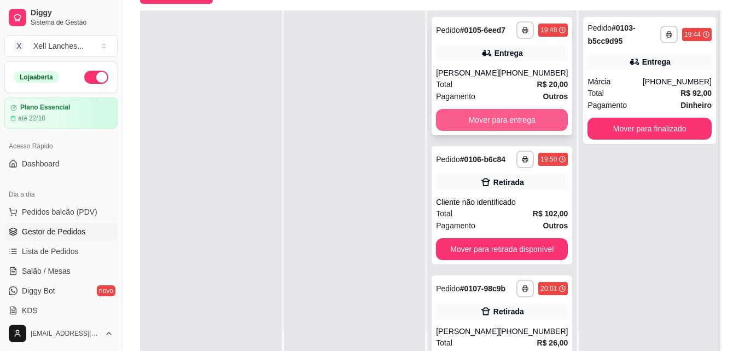
click at [494, 119] on button "Mover para entrega" at bounding box center [502, 120] width 132 height 22
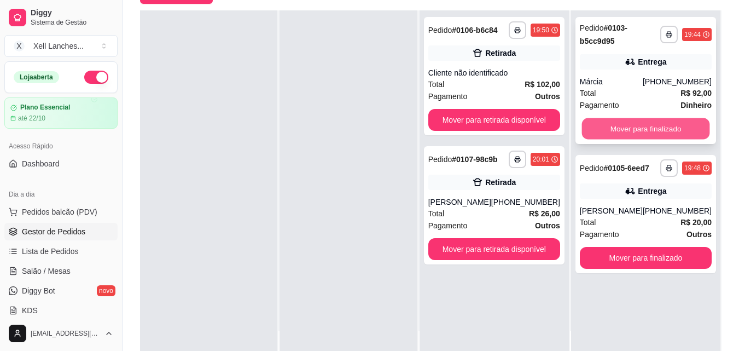
click at [634, 130] on button "Mover para finalizado" at bounding box center [645, 128] width 128 height 21
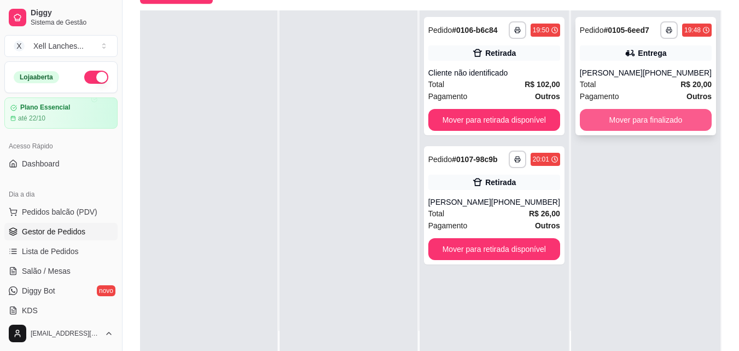
click at [636, 124] on button "Mover para finalizado" at bounding box center [646, 120] width 132 height 22
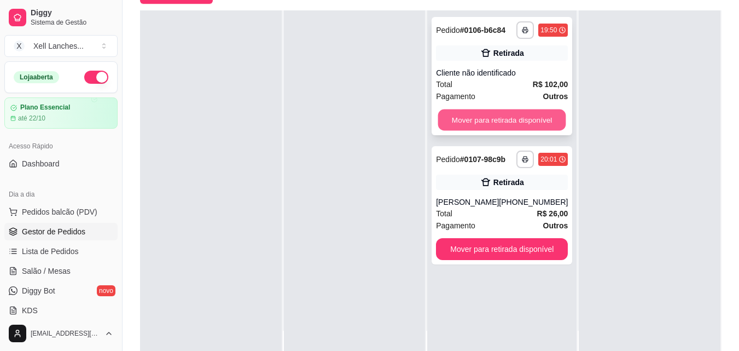
click at [496, 120] on button "Mover para retirada disponível" at bounding box center [502, 119] width 128 height 21
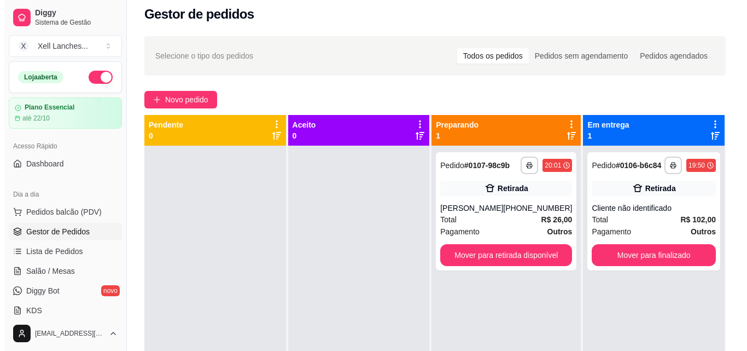
scroll to position [0, 0]
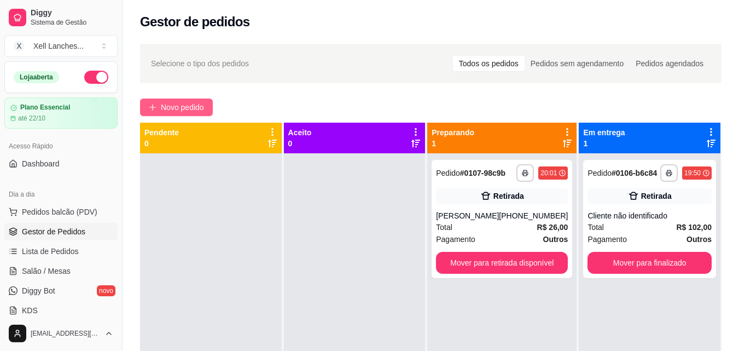
click at [176, 107] on span "Novo pedido" at bounding box center [182, 107] width 43 height 12
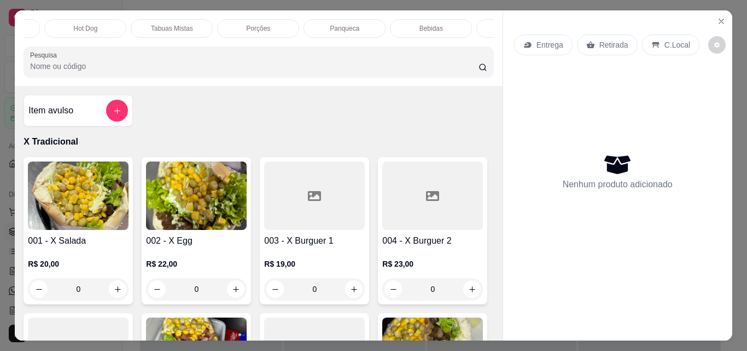
scroll to position [0, 241]
click at [418, 24] on p "Bebidas" at bounding box center [429, 28] width 24 height 9
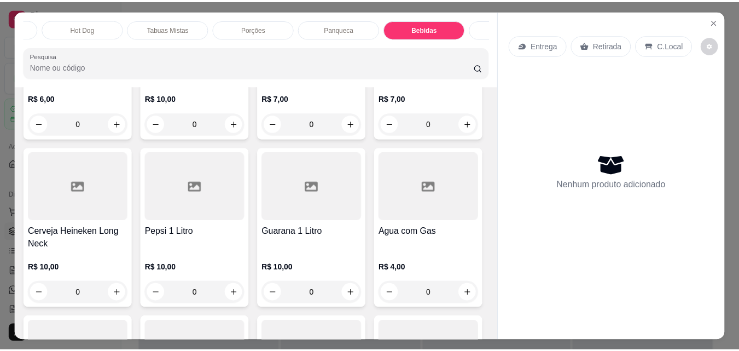
scroll to position [28, 0]
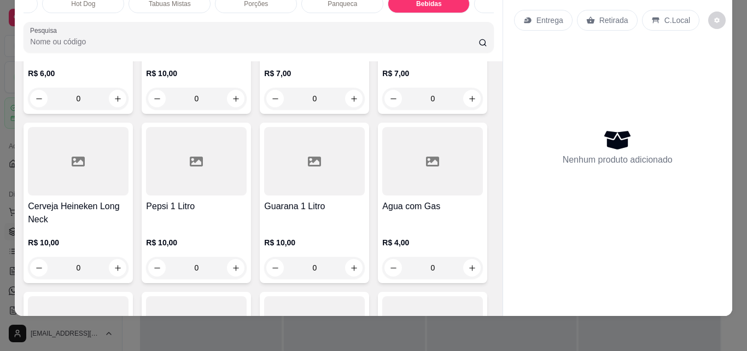
type input "1"
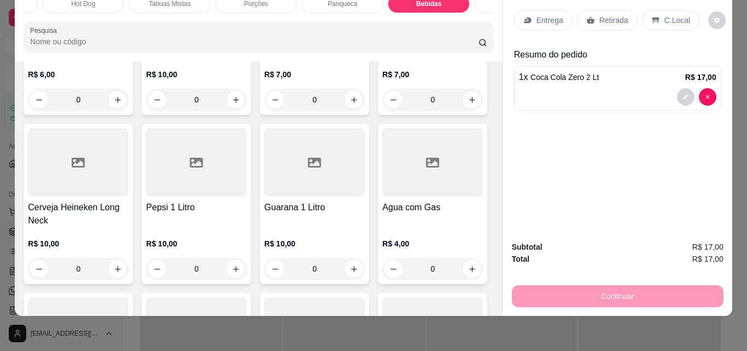
click at [613, 17] on p "Retirada" at bounding box center [613, 20] width 29 height 11
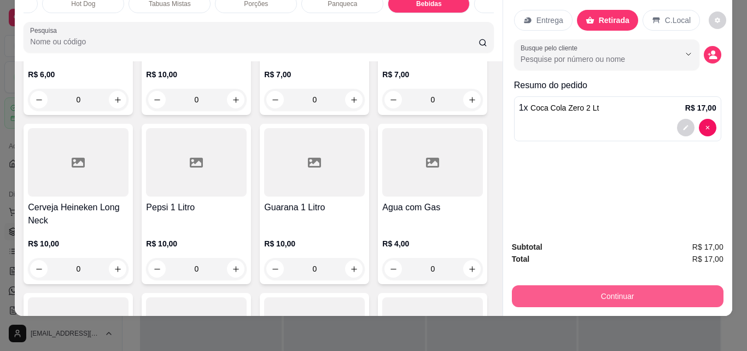
click at [622, 285] on button "Continuar" at bounding box center [618, 296] width 212 height 22
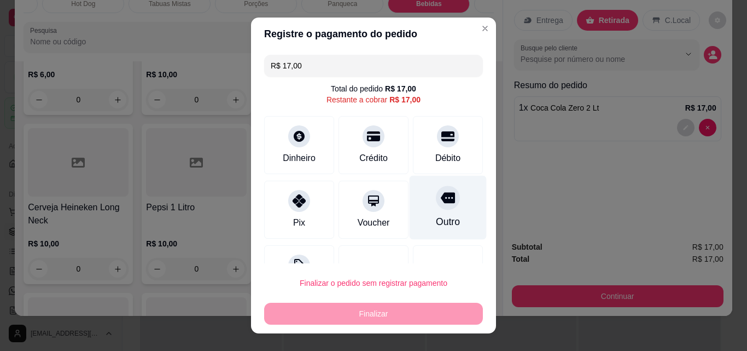
click at [441, 200] on icon at bounding box center [448, 197] width 14 height 11
type input "R$ 0,00"
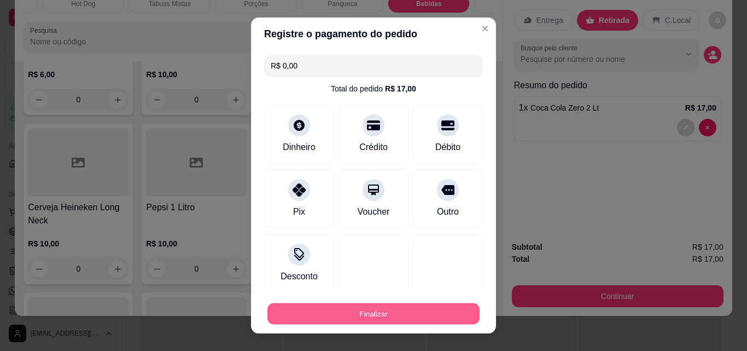
click at [371, 314] on button "Finalizar" at bounding box center [373, 313] width 212 height 21
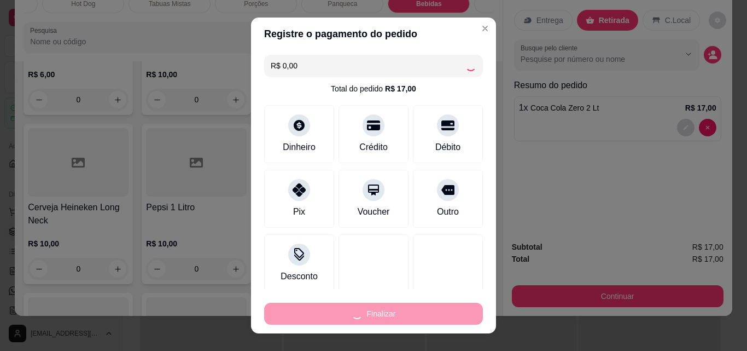
type input "0"
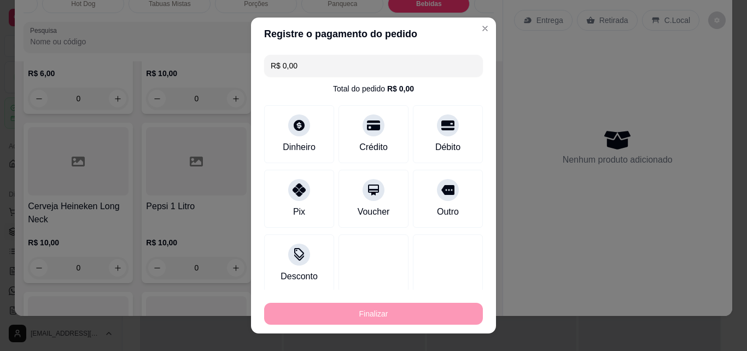
type input "-R$ 17,00"
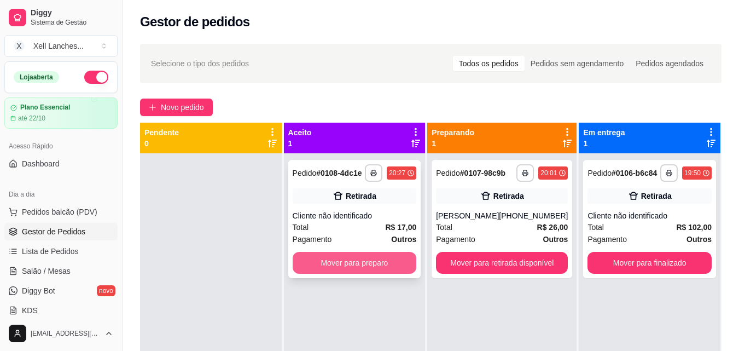
click at [340, 268] on button "Mover para preparo" at bounding box center [355, 263] width 124 height 22
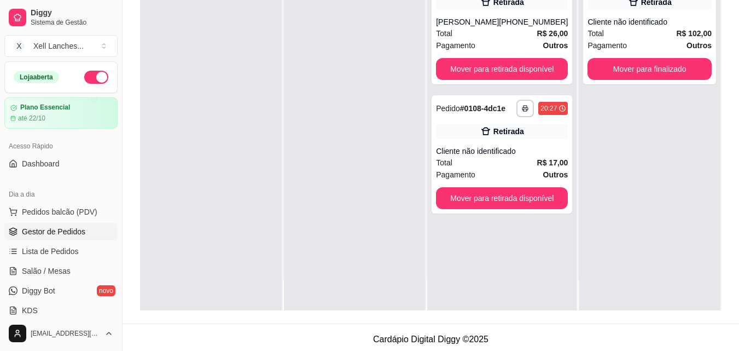
scroll to position [167, 0]
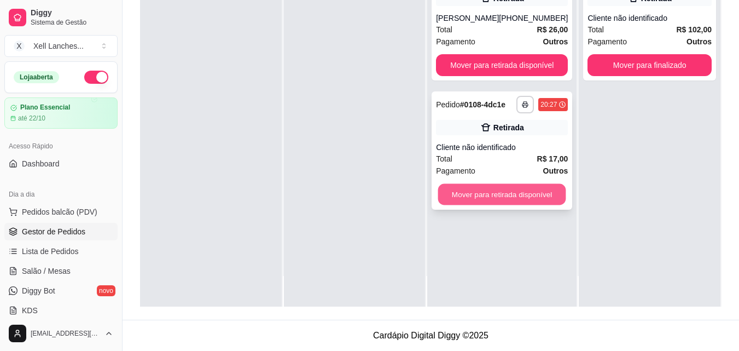
click at [503, 192] on button "Mover para retirada disponível" at bounding box center [502, 194] width 128 height 21
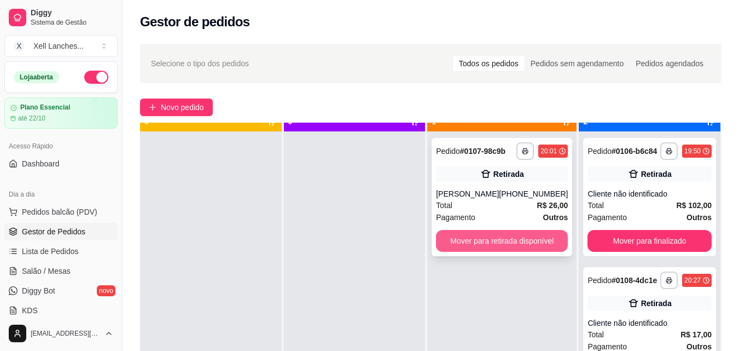
scroll to position [31, 0]
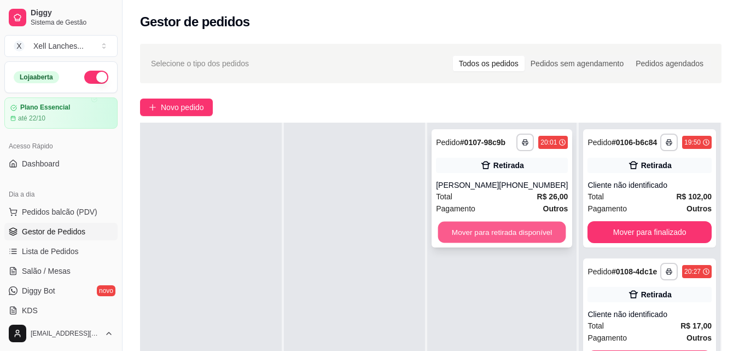
click at [517, 235] on button "Mover para retirada disponível" at bounding box center [502, 231] width 128 height 21
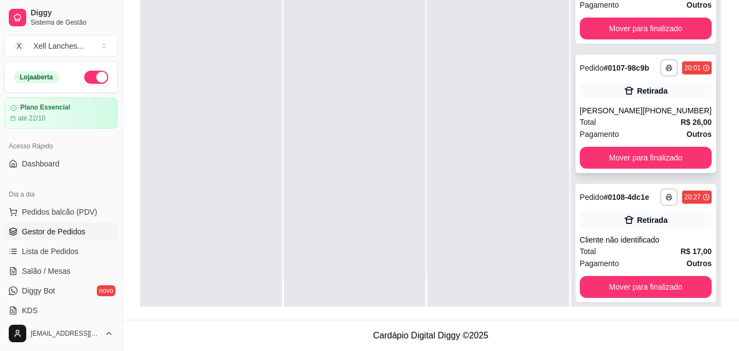
scroll to position [74, 0]
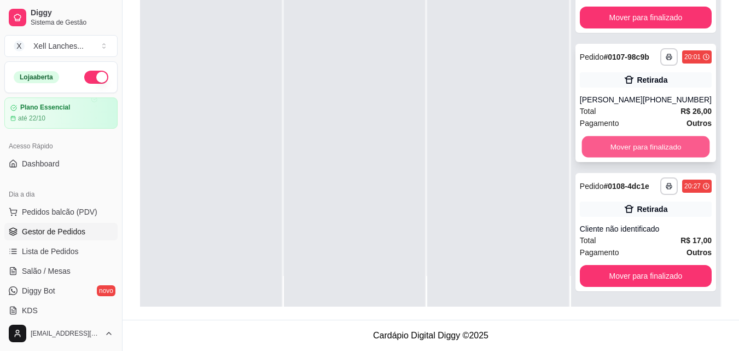
click at [657, 141] on button "Mover para finalizado" at bounding box center [645, 146] width 128 height 21
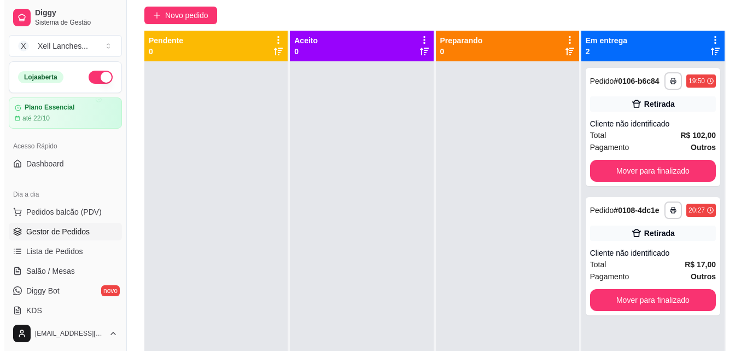
scroll to position [0, 0]
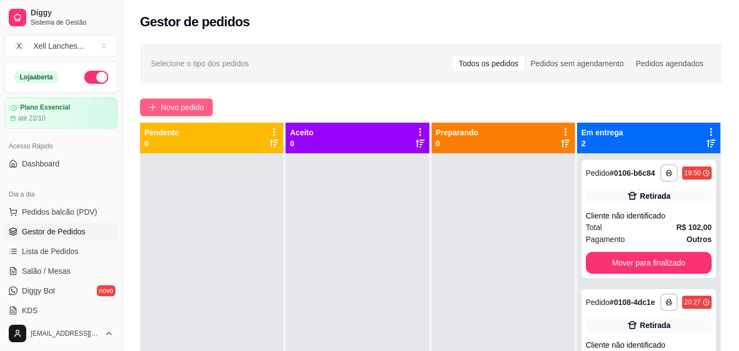
click at [196, 107] on span "Novo pedido" at bounding box center [182, 107] width 43 height 12
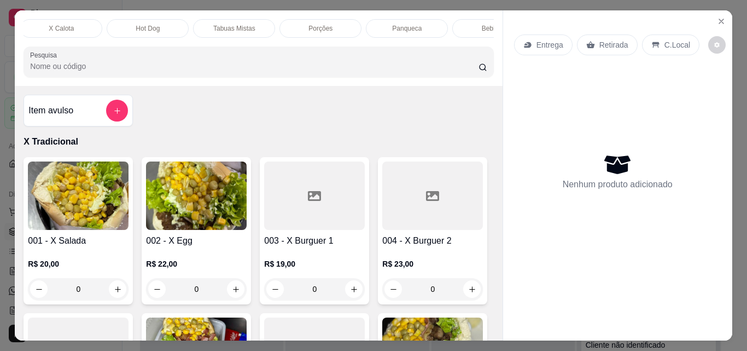
scroll to position [0, 219]
click at [453, 28] on p "Bebidas" at bounding box center [451, 28] width 24 height 9
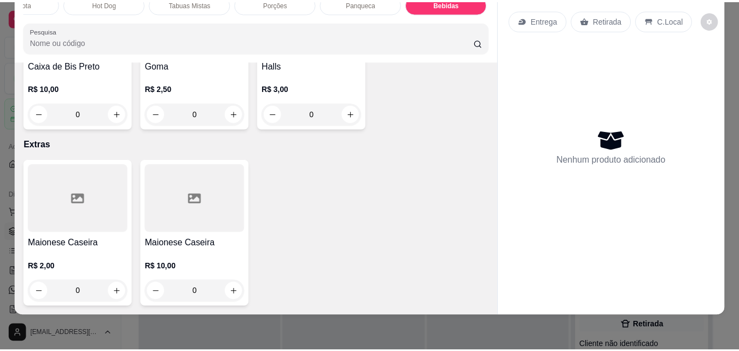
scroll to position [4733, 0]
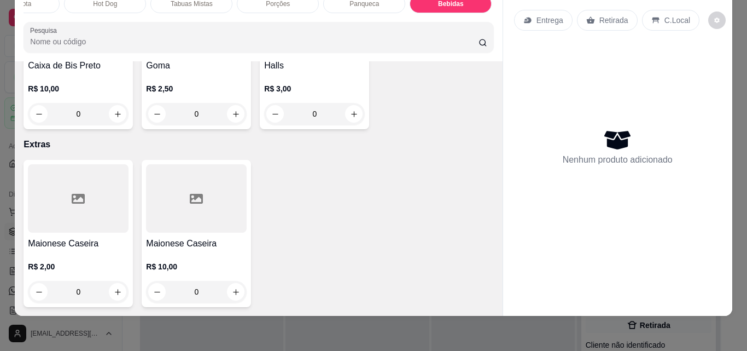
type input "1"
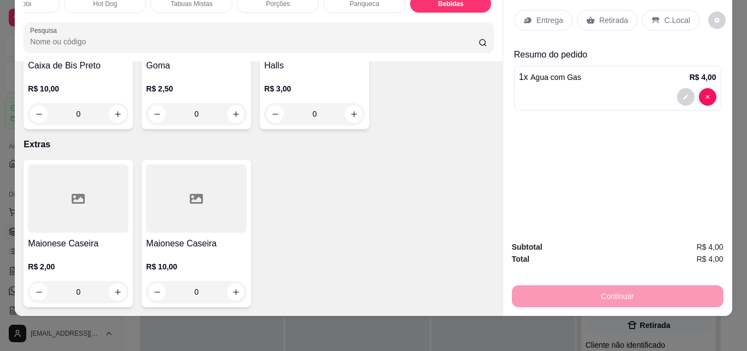
click at [651, 16] on icon at bounding box center [655, 20] width 9 height 9
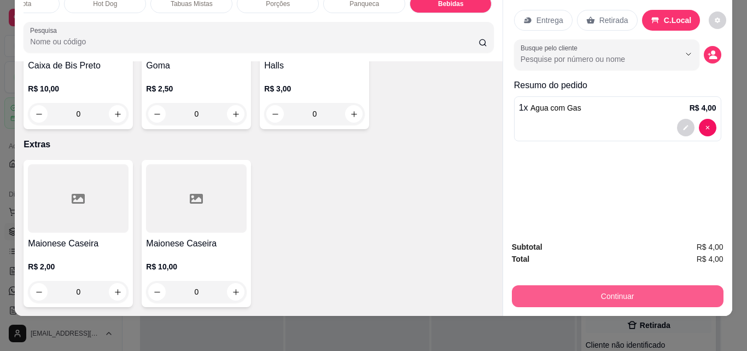
click at [591, 289] on button "Continuar" at bounding box center [618, 296] width 212 height 22
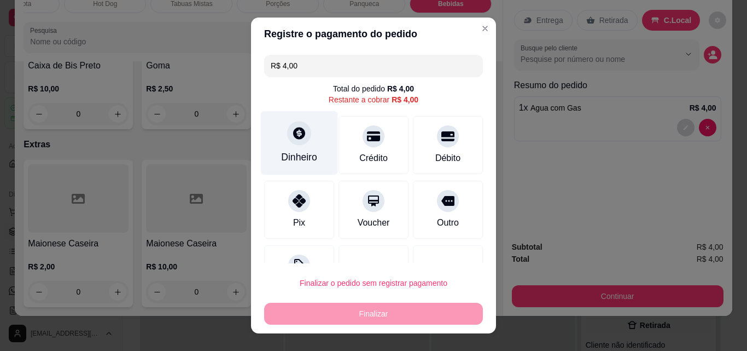
click at [305, 154] on div "Dinheiro" at bounding box center [299, 157] width 36 height 14
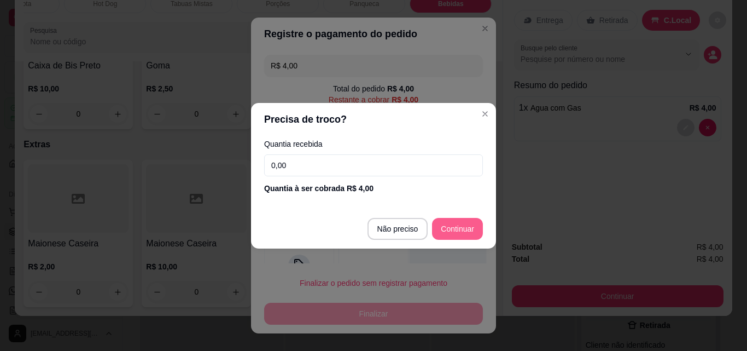
type input "R$ 0,00"
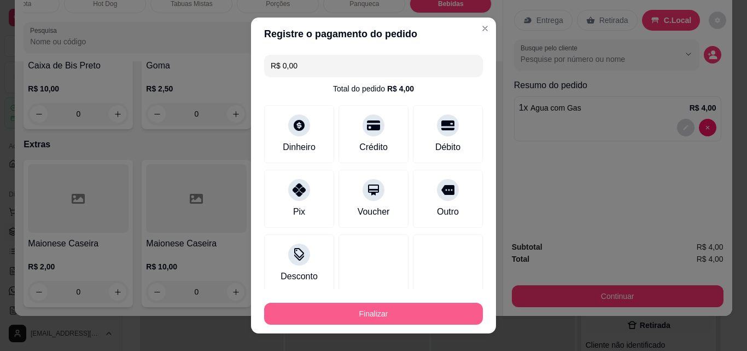
click at [398, 320] on button "Finalizar" at bounding box center [373, 313] width 219 height 22
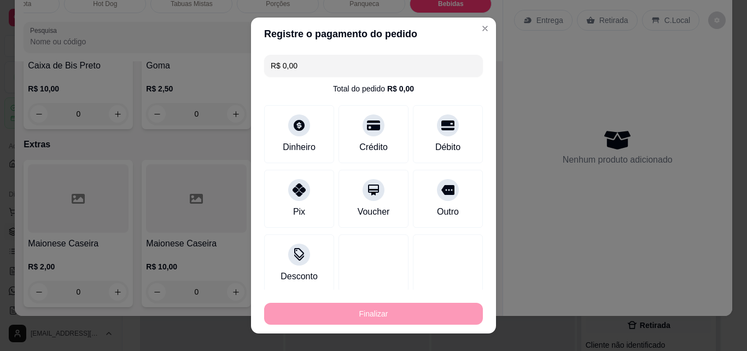
type input "0"
type input "-R$ 4,00"
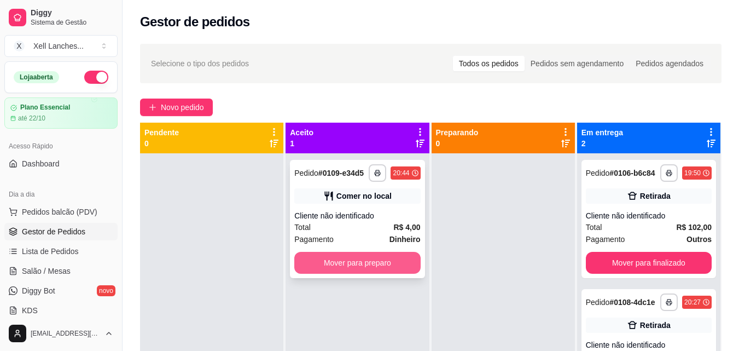
click at [371, 271] on button "Mover para preparo" at bounding box center [357, 263] width 126 height 22
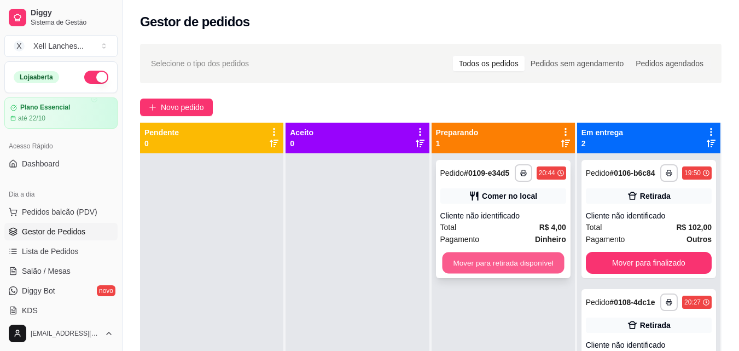
click at [505, 265] on button "Mover para retirada disponível" at bounding box center [503, 262] width 122 height 21
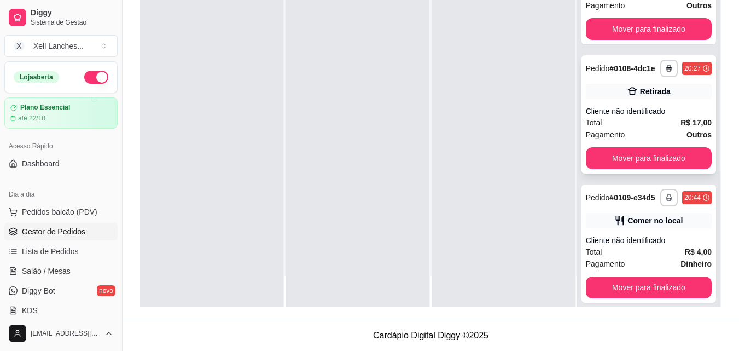
scroll to position [74, 0]
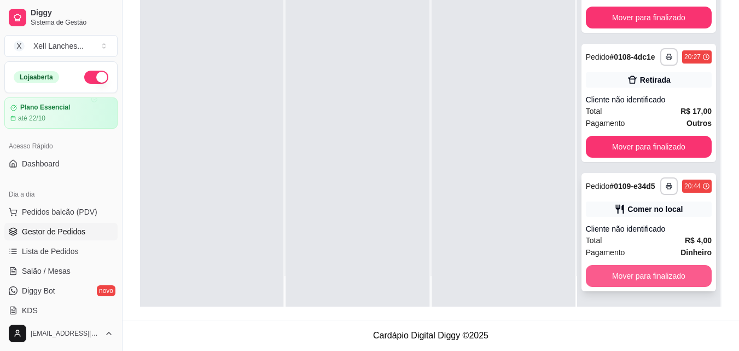
click at [657, 282] on button "Mover para finalizado" at bounding box center [649, 276] width 126 height 22
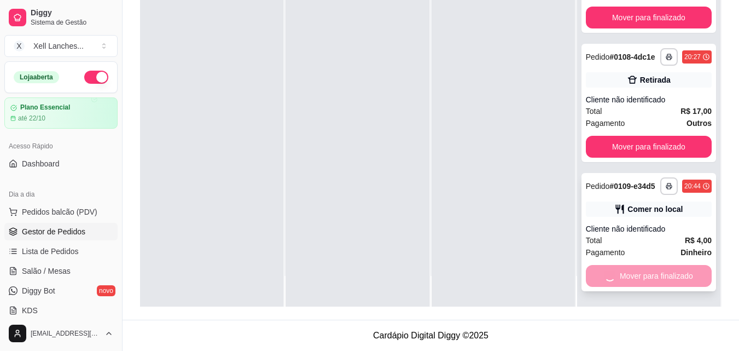
scroll to position [0, 0]
